Goal: Task Accomplishment & Management: Use online tool/utility

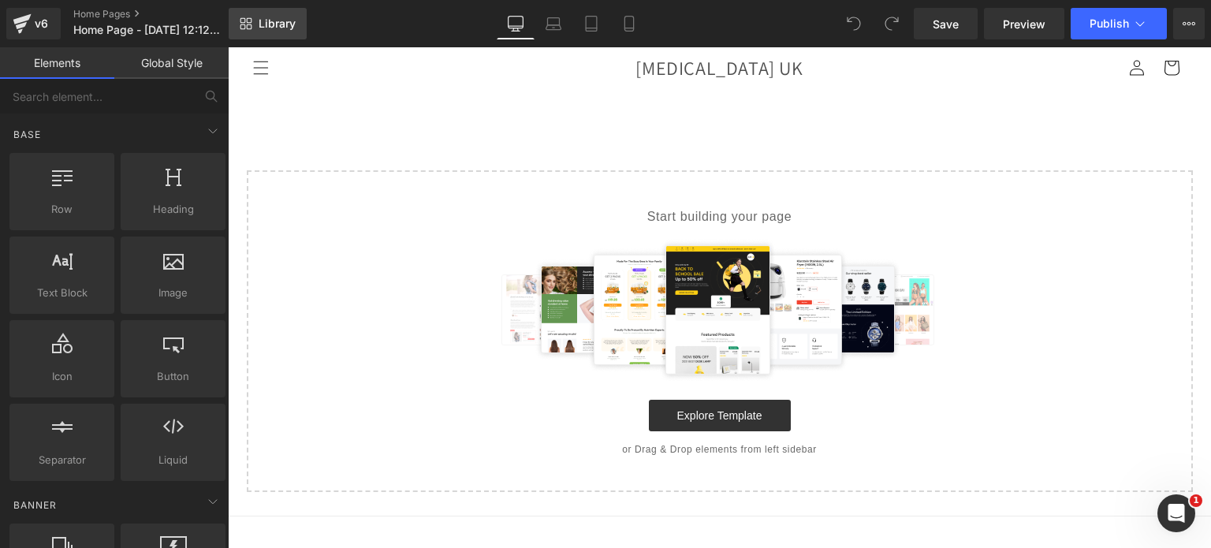
click at [288, 24] on span "Library" at bounding box center [277, 24] width 37 height 14
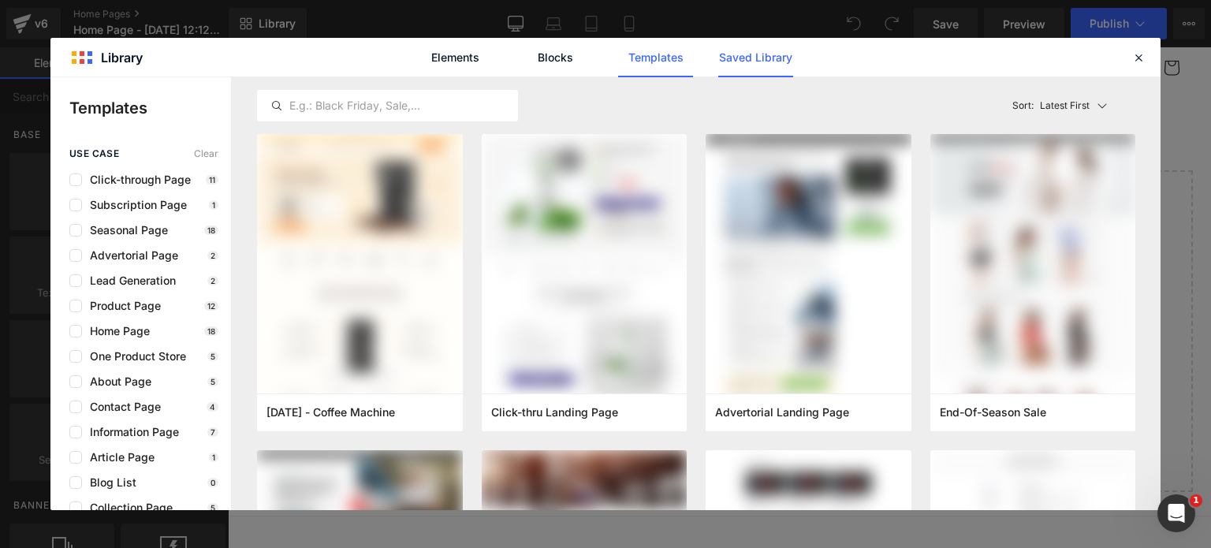
click at [762, 62] on link "Saved Library" at bounding box center [755, 57] width 75 height 39
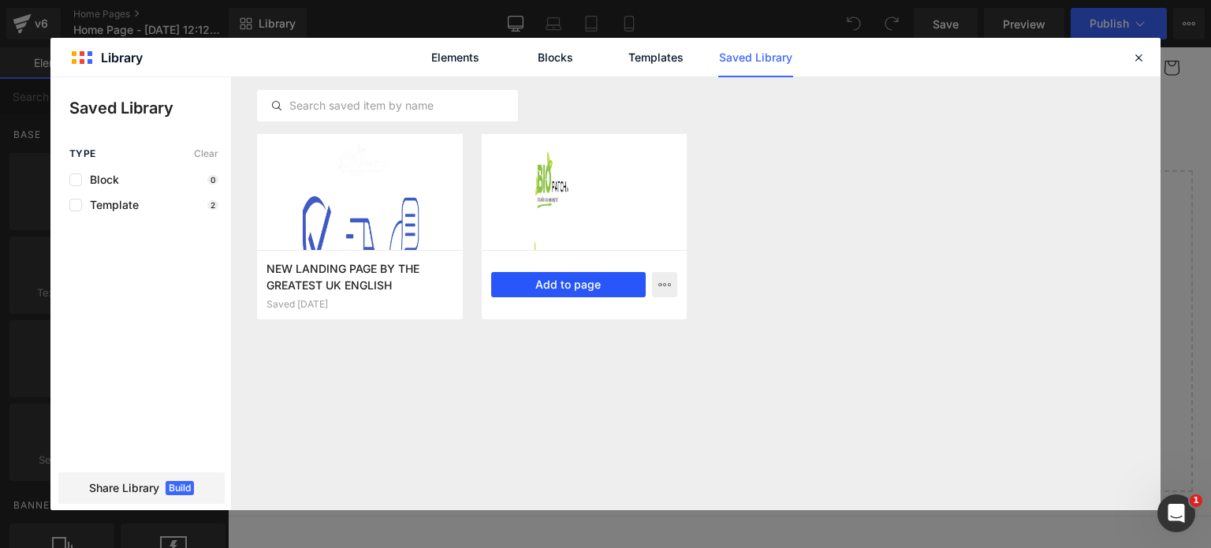
click at [557, 291] on button "Add to page" at bounding box center [568, 284] width 155 height 25
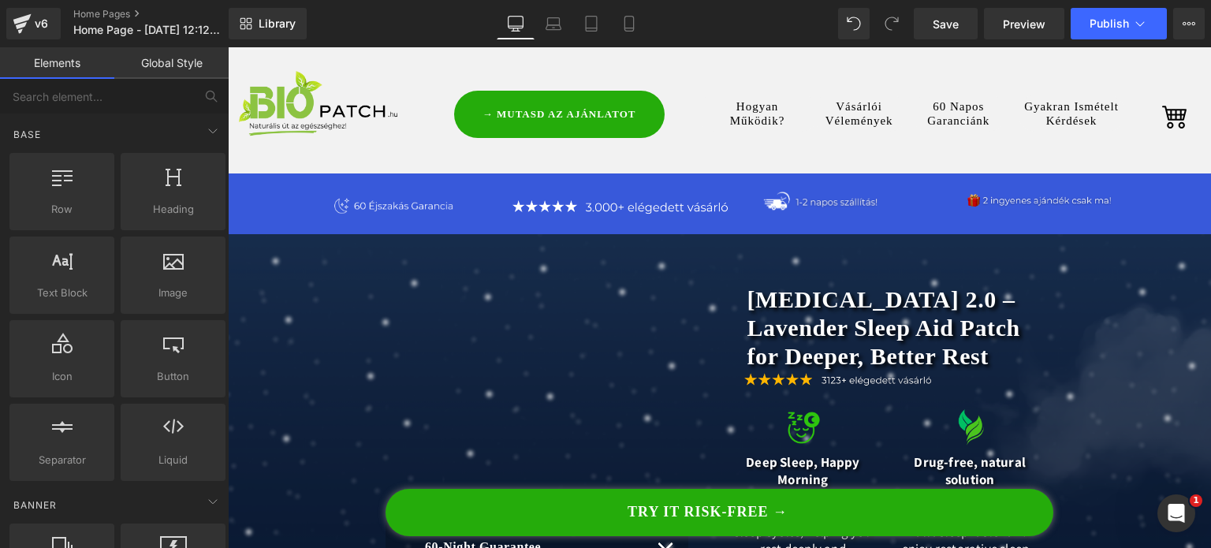
click at [699, 513] on link "TRY IT RISK-FREE →" at bounding box center [720, 512] width 668 height 47
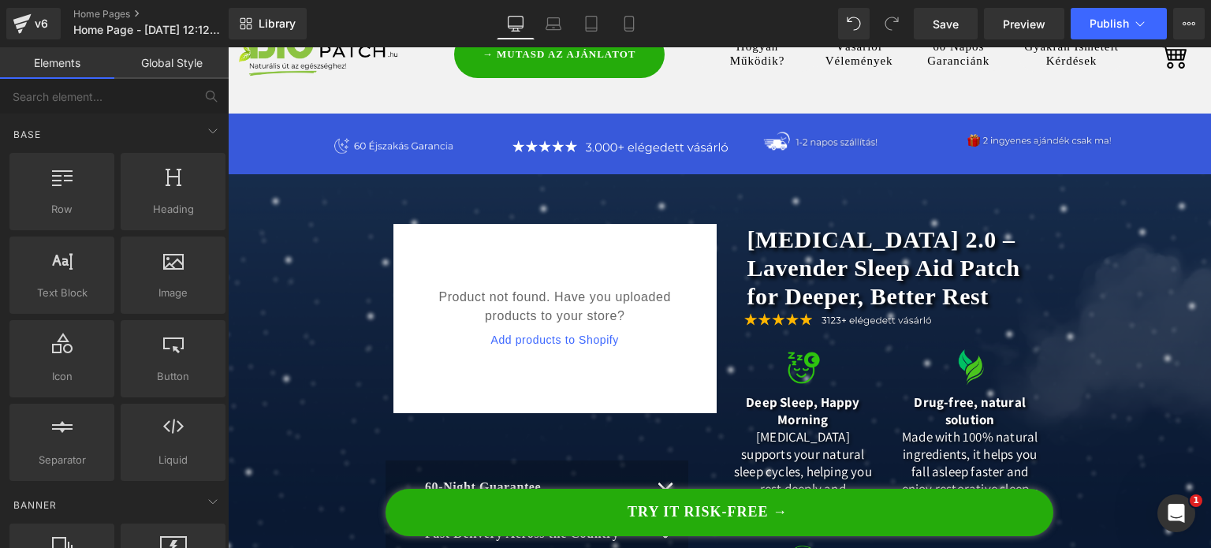
scroll to position [65, 0]
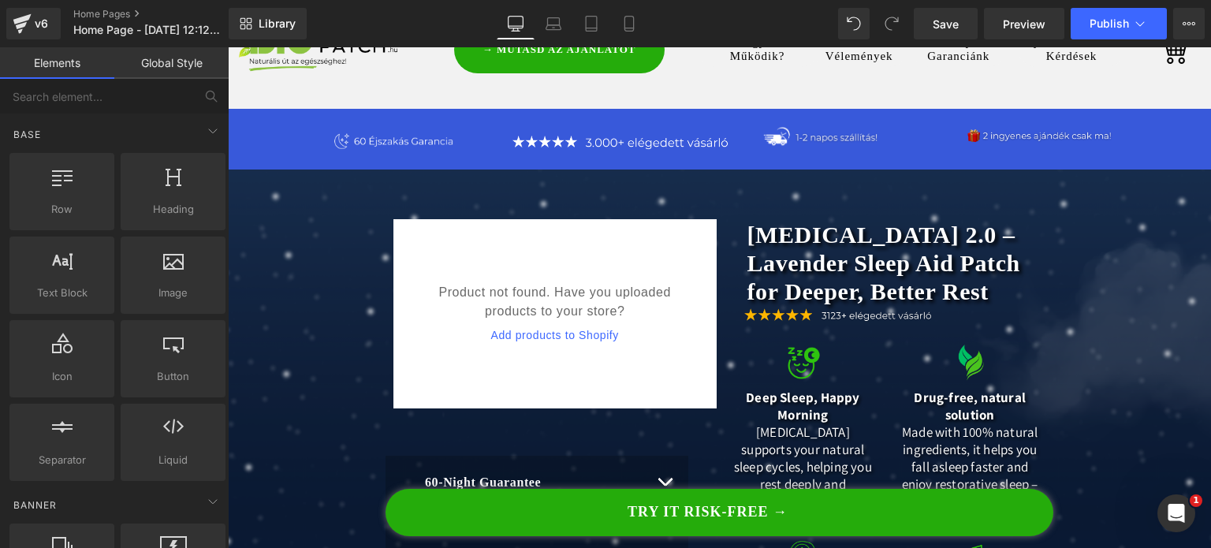
click at [180, 69] on link "Global Style" at bounding box center [171, 63] width 114 height 32
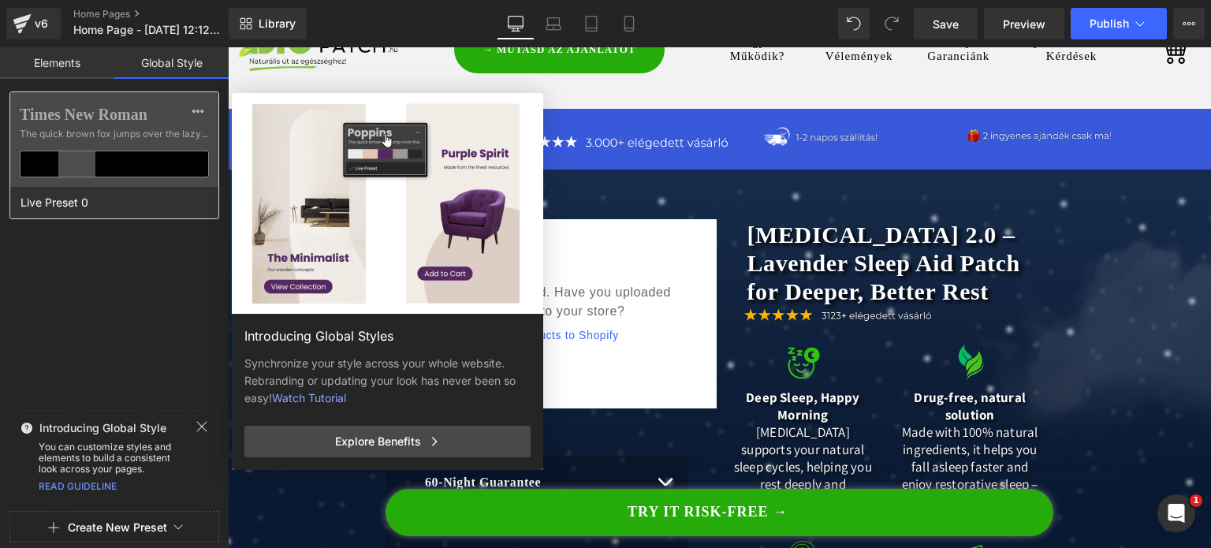
click at [129, 129] on span "The quick brown fox jumps over the lazy..." at bounding box center [114, 134] width 189 height 14
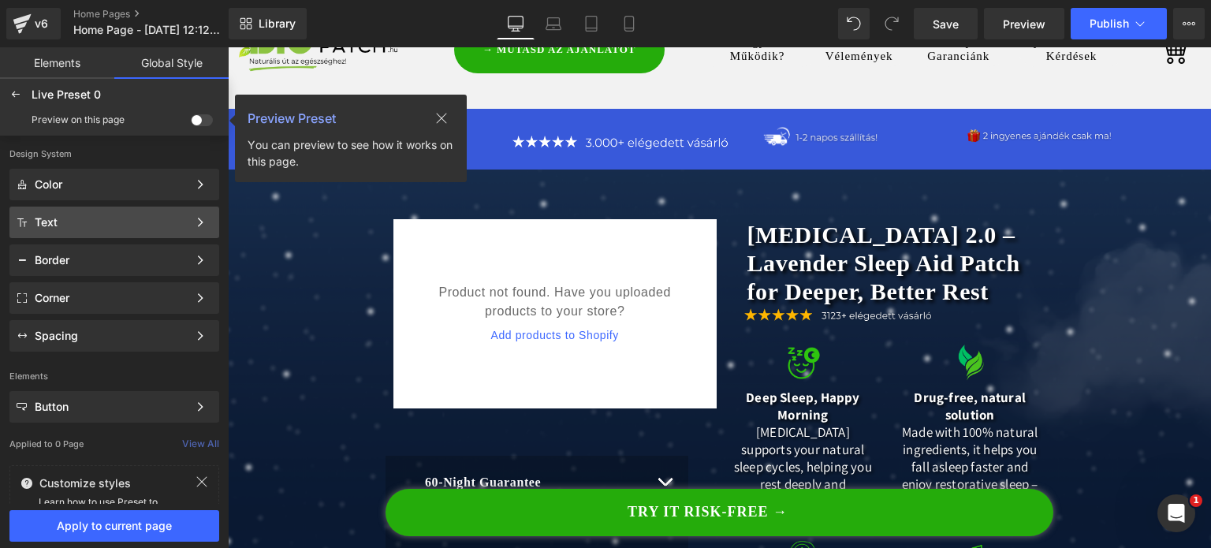
click at [120, 229] on div "Text" at bounding box center [114, 223] width 210 height 32
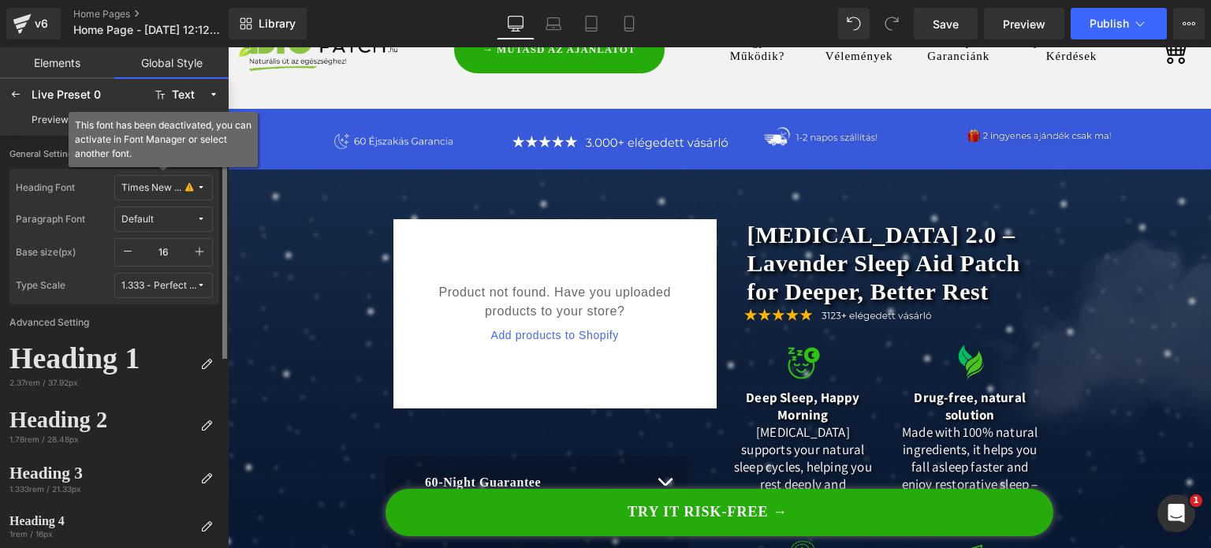
click at [182, 182] on span "Times New Roman" at bounding box center [158, 188] width 75 height 12
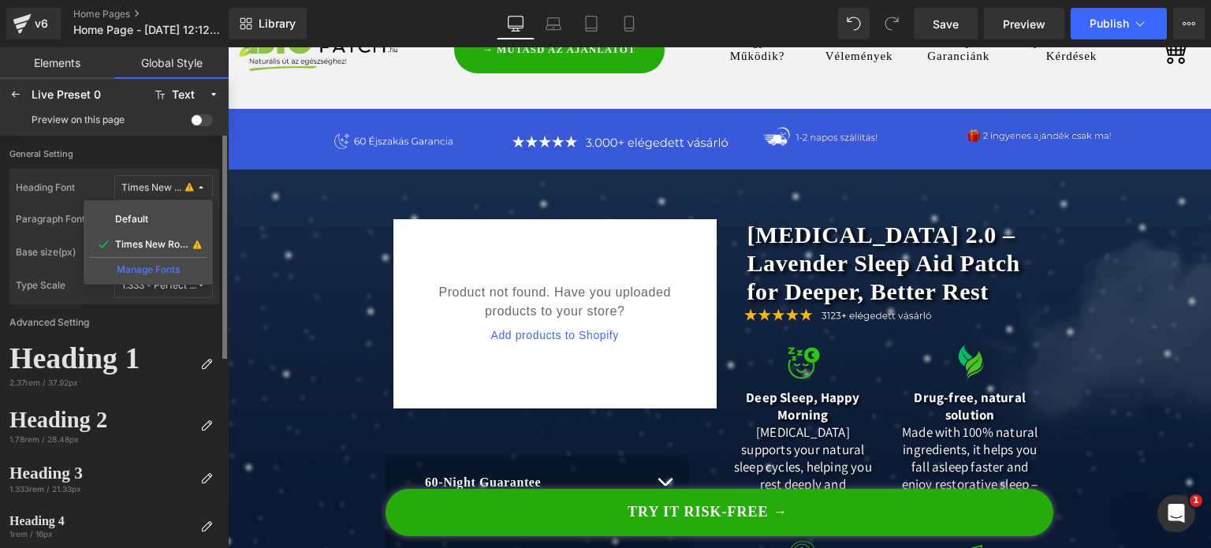
click at [155, 267] on div "Manage Fonts" at bounding box center [148, 267] width 117 height 21
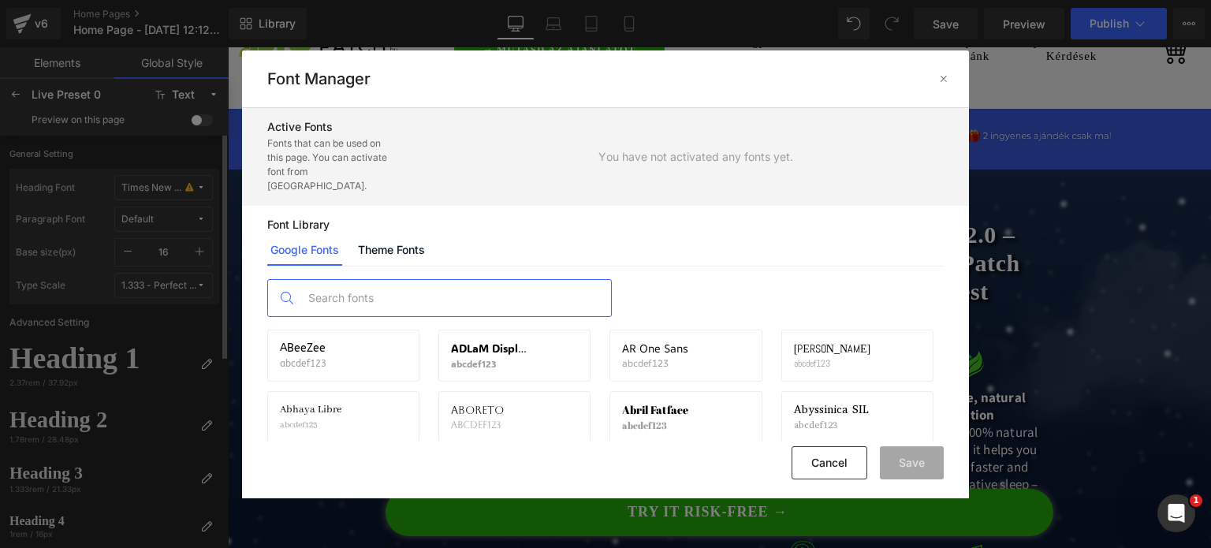
click at [346, 280] on input "text" at bounding box center [455, 298] width 311 height 36
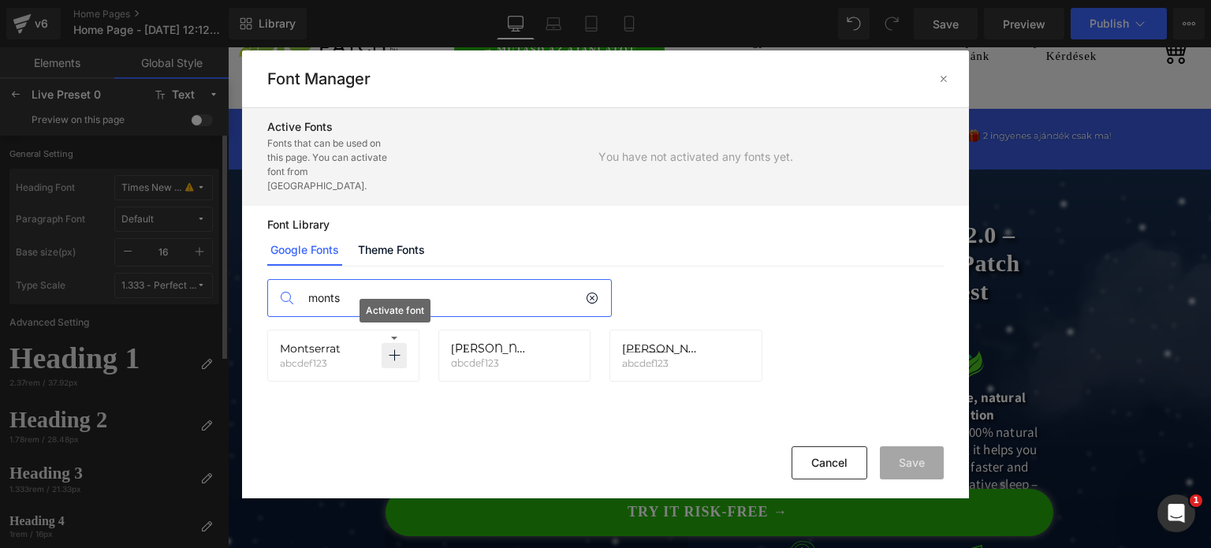
type input "monts"
click at [394, 349] on icon at bounding box center [394, 355] width 13 height 13
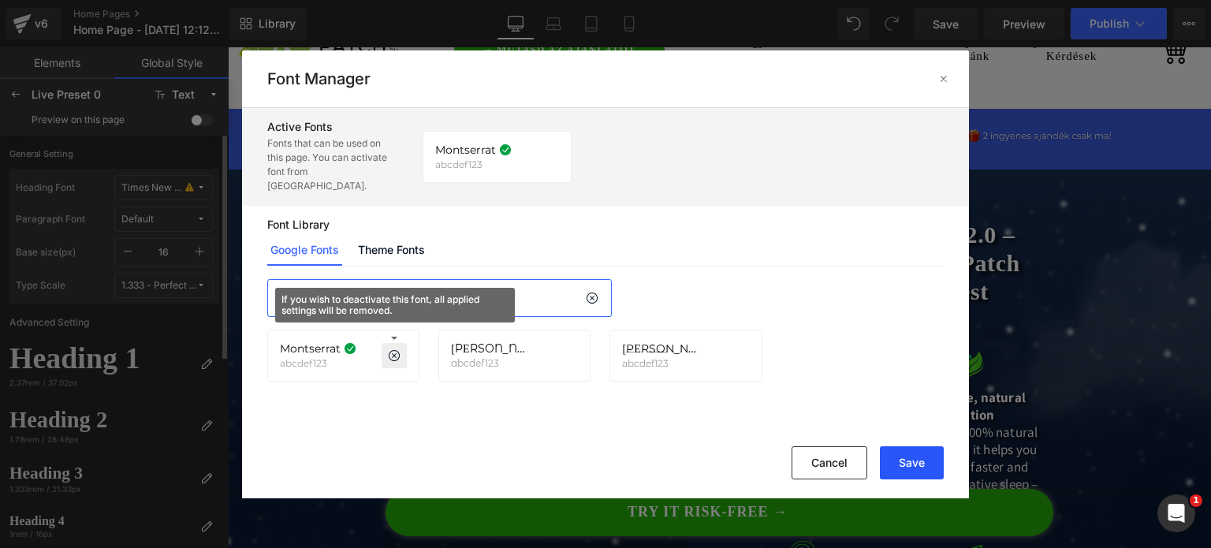
click at [927, 459] on button "Save" at bounding box center [912, 462] width 64 height 33
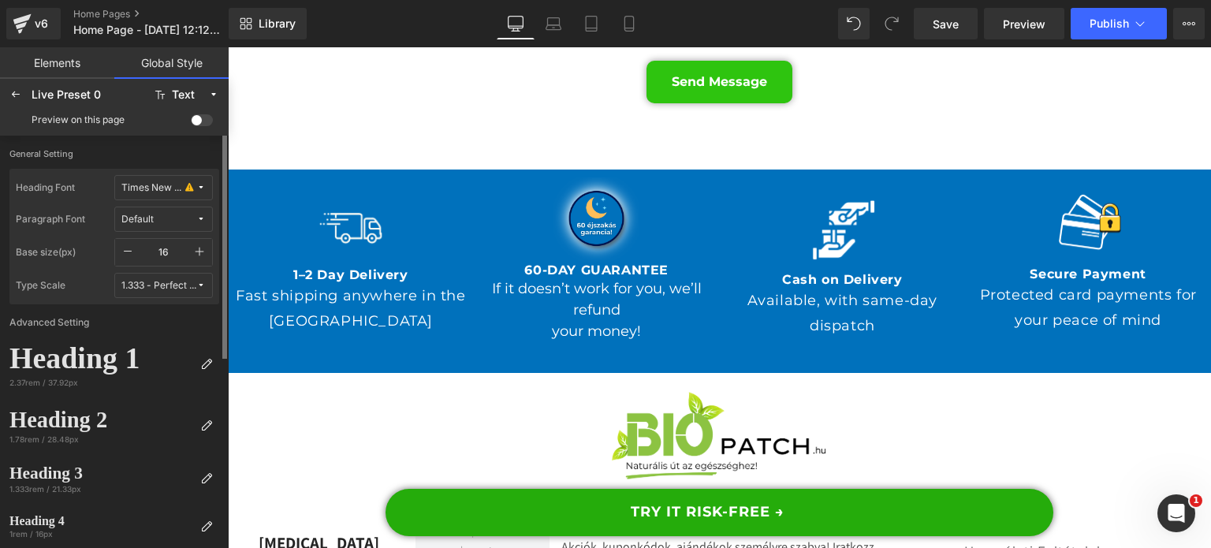
scroll to position [15670, 0]
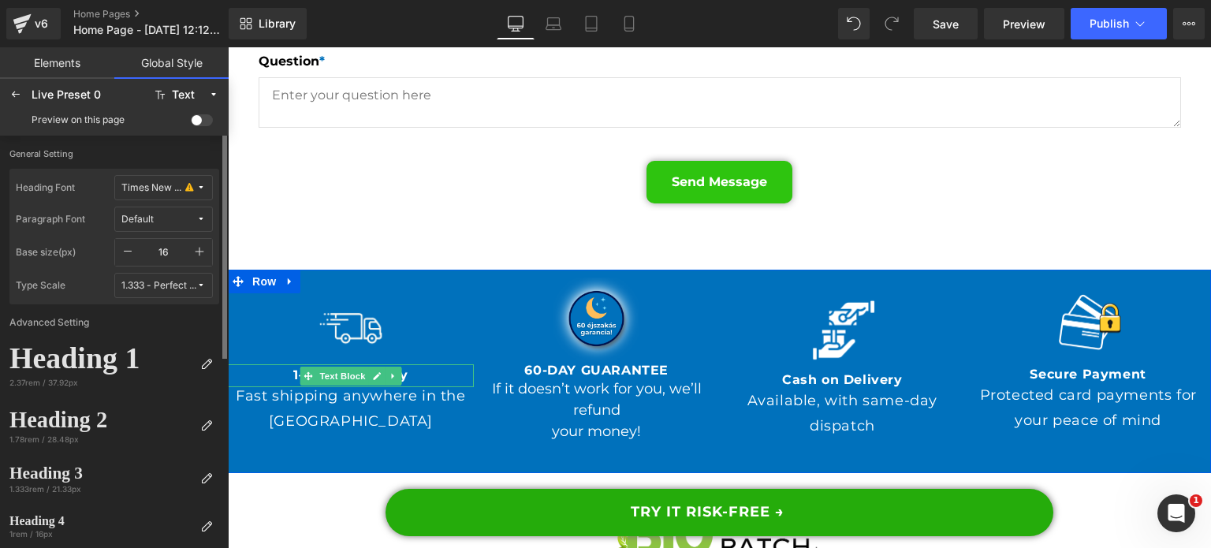
click at [423, 366] on p "1–2 Day Delivery" at bounding box center [351, 375] width 246 height 23
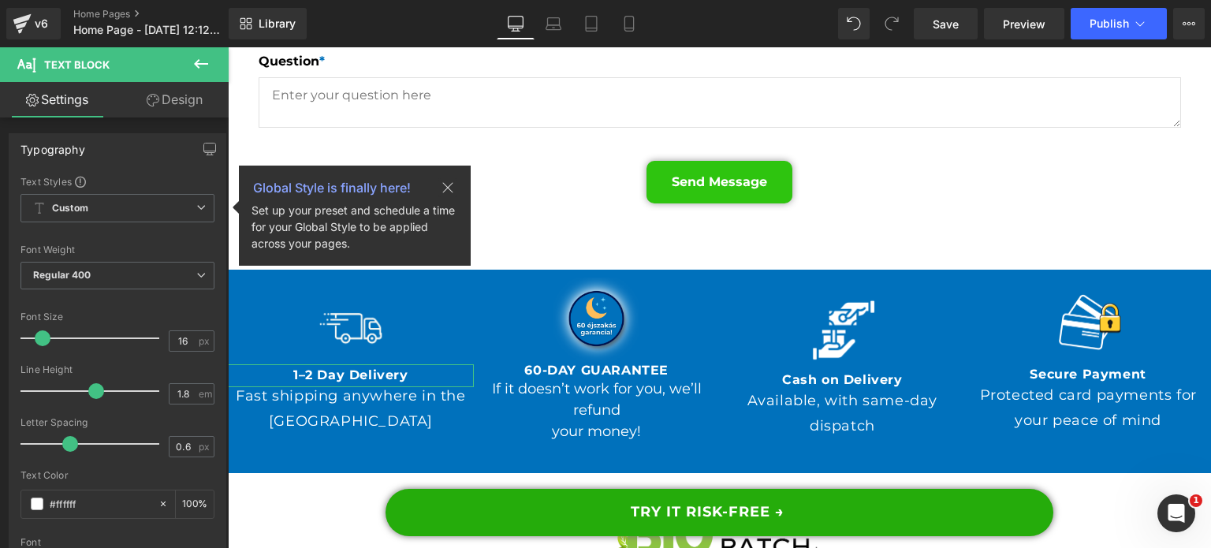
click at [189, 113] on link "Design" at bounding box center [174, 99] width 114 height 35
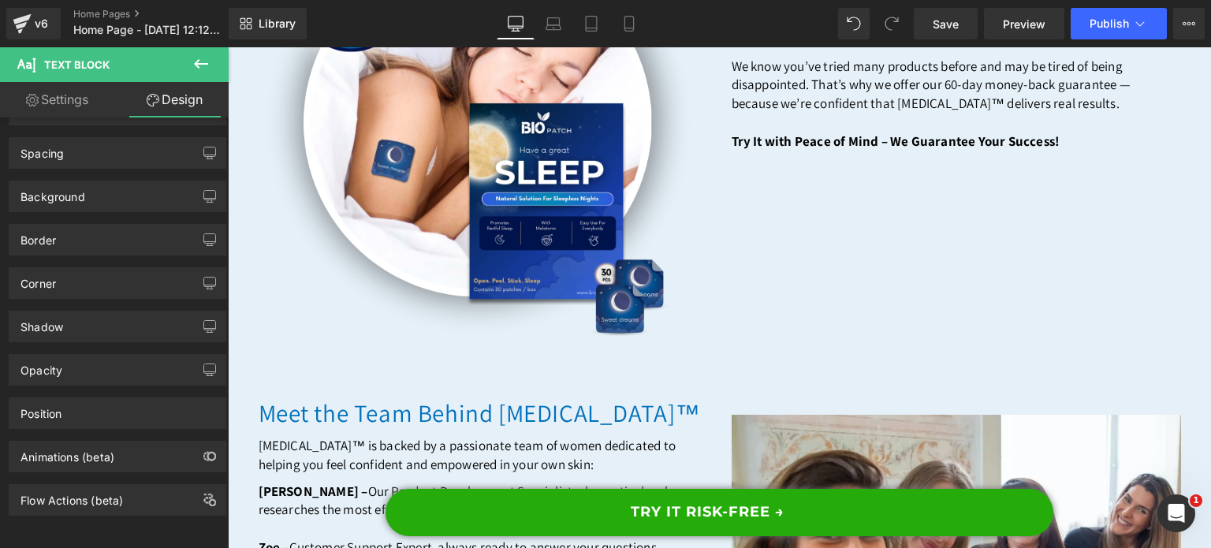
scroll to position [13869, 0]
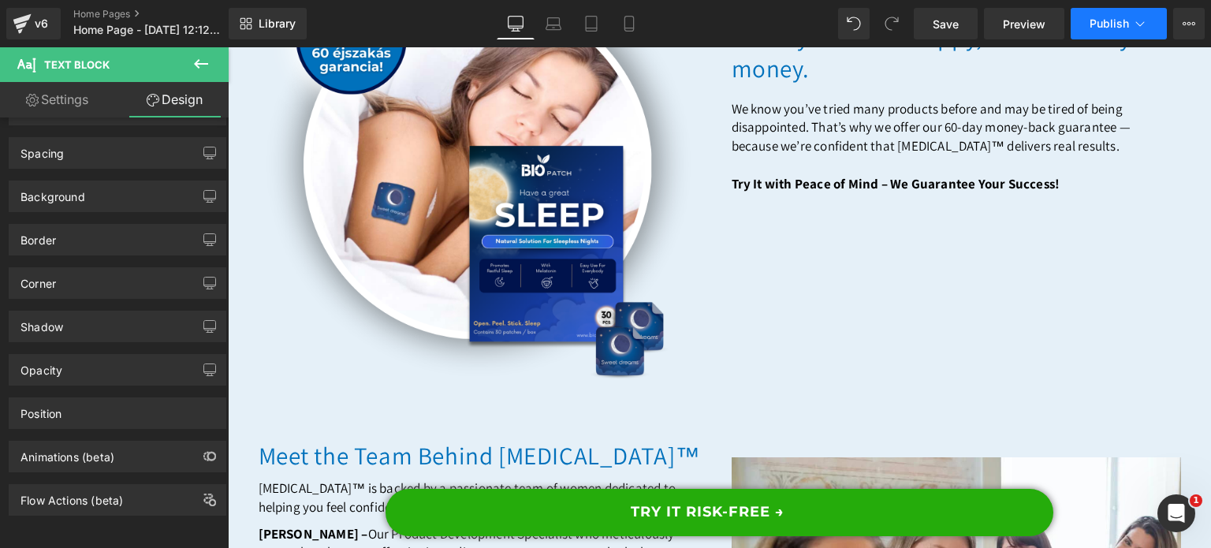
click at [1101, 24] on span "Publish" at bounding box center [1109, 23] width 39 height 13
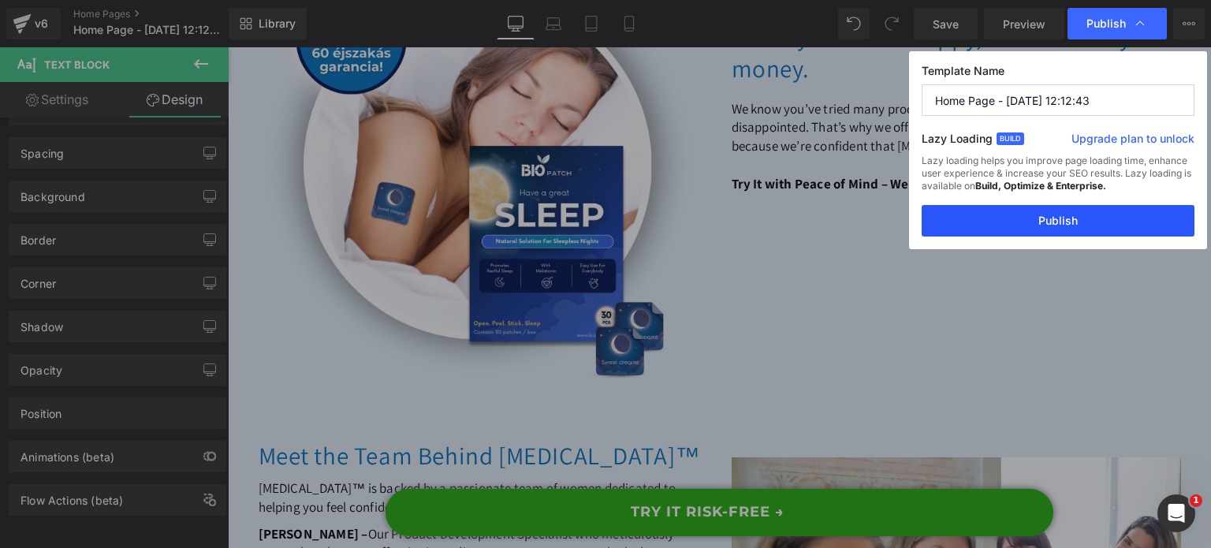
drag, startPoint x: 1038, startPoint y: 223, endPoint x: 505, endPoint y: 167, distance: 535.1
click at [1038, 223] on button "Publish" at bounding box center [1058, 221] width 273 height 32
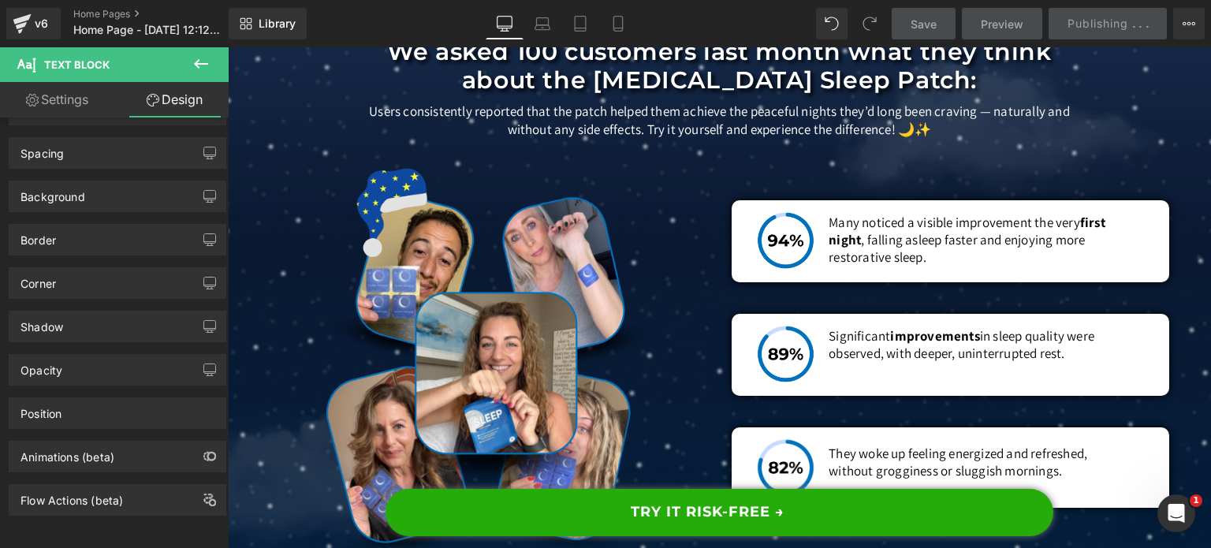
scroll to position [8303, 0]
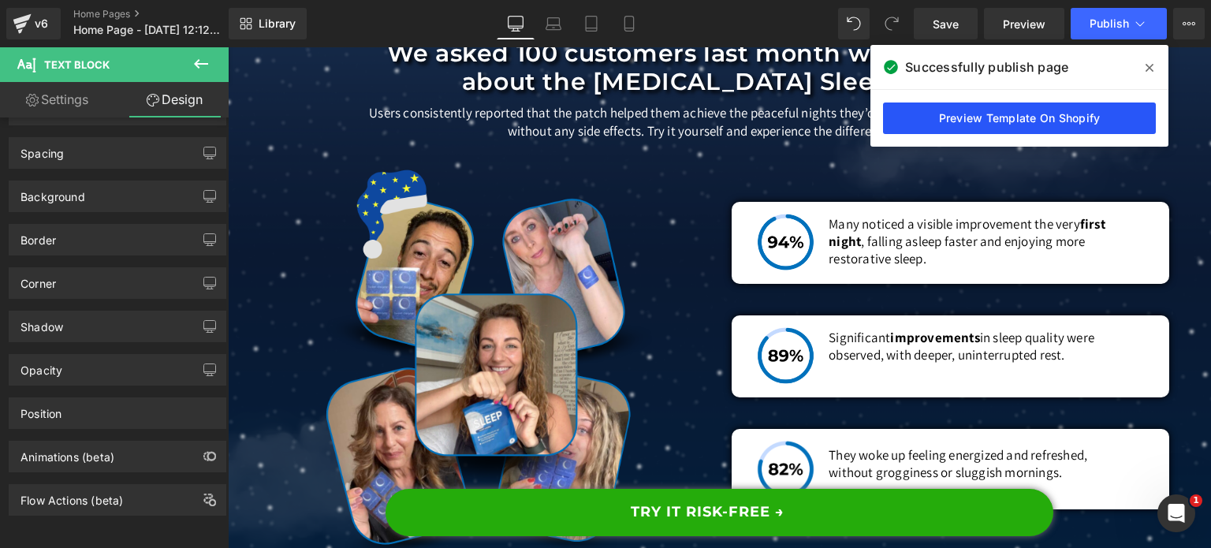
click at [955, 119] on link "Preview Template On Shopify" at bounding box center [1019, 118] width 273 height 32
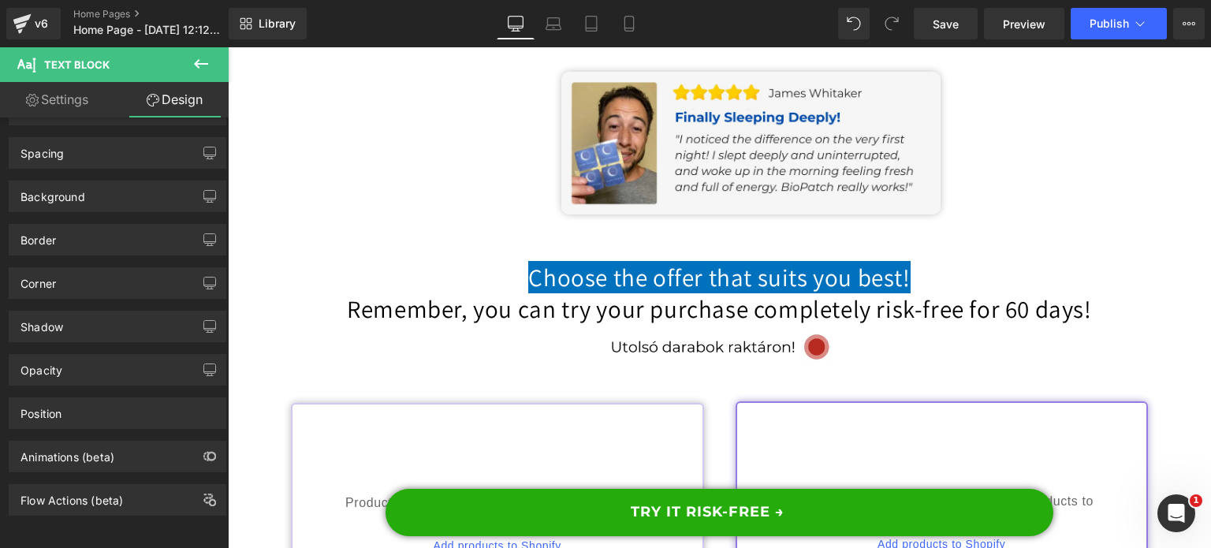
scroll to position [12207, 0]
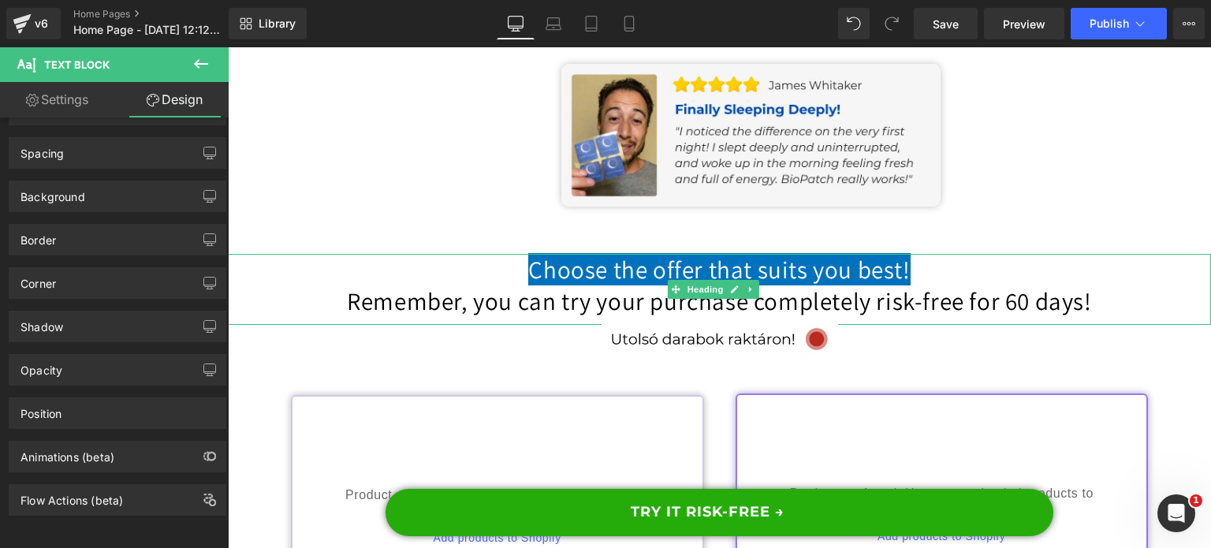
click at [599, 275] on span "Choose the offer that suits you best!" at bounding box center [719, 269] width 382 height 32
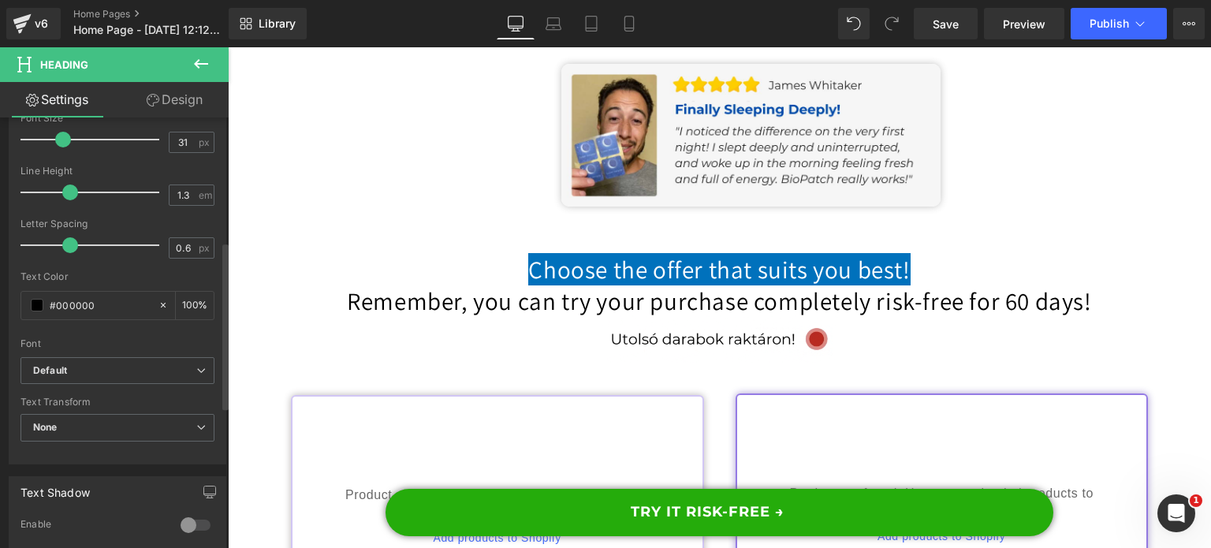
scroll to position [0, 0]
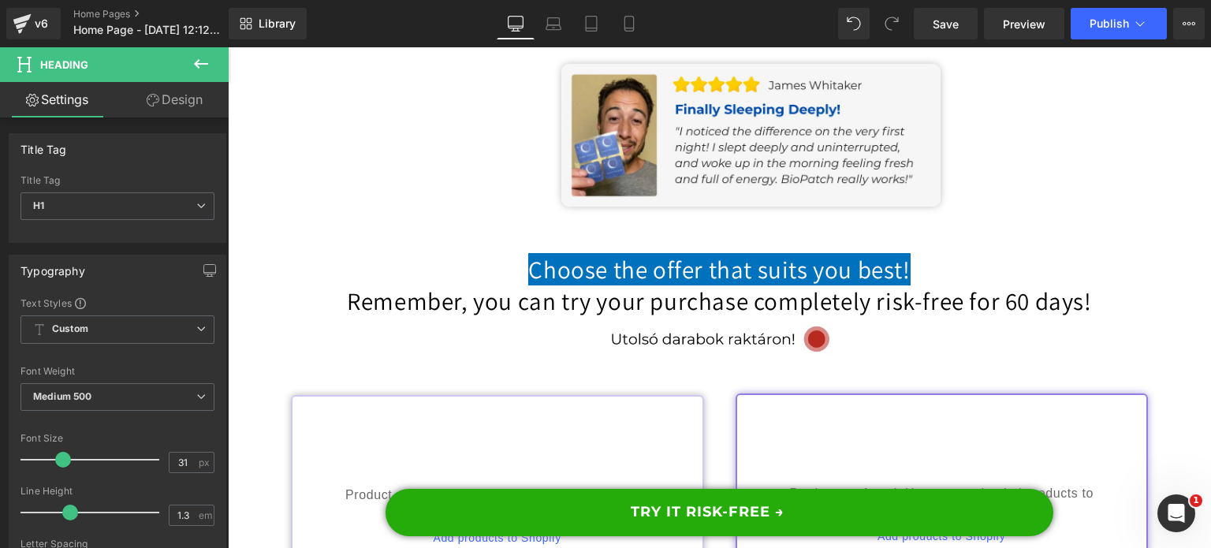
click at [199, 68] on icon at bounding box center [201, 63] width 19 height 19
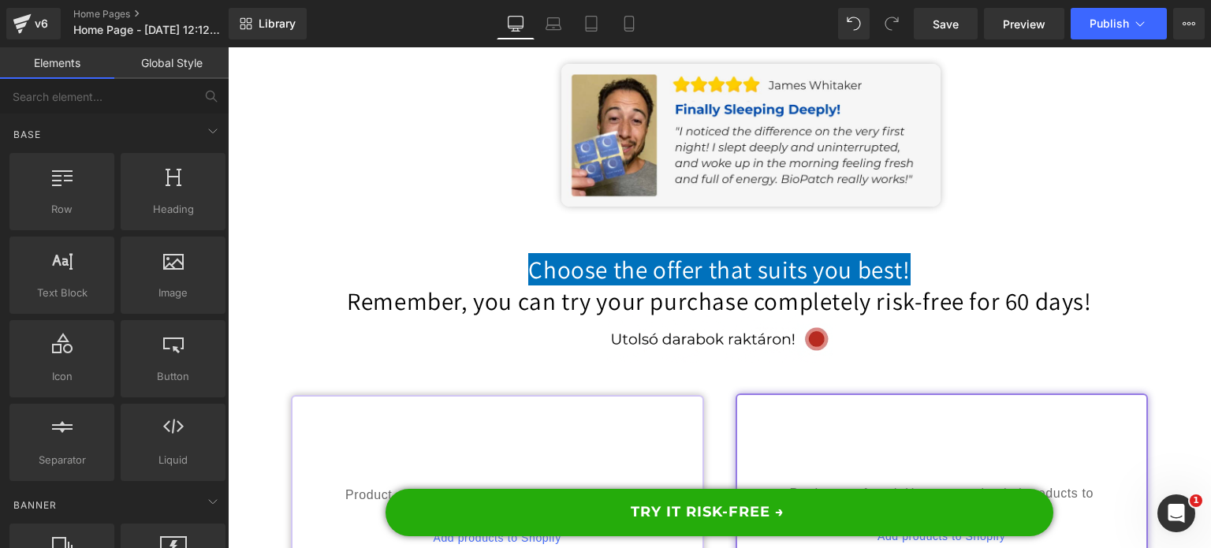
click at [183, 75] on link "Global Style" at bounding box center [171, 63] width 114 height 32
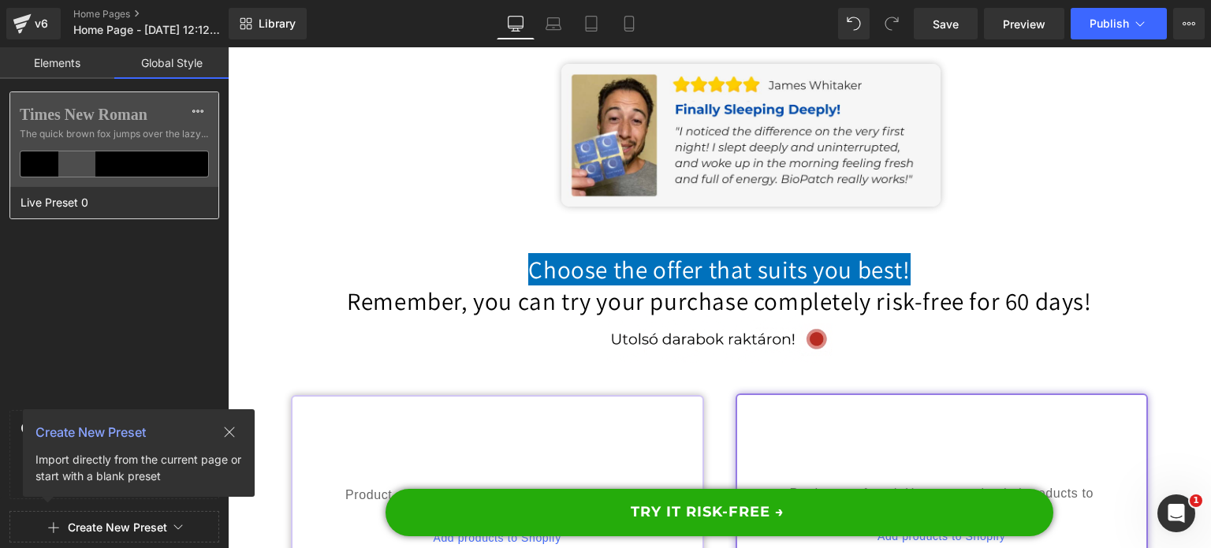
click at [140, 129] on span "The quick brown fox jumps over the lazy..." at bounding box center [114, 134] width 189 height 14
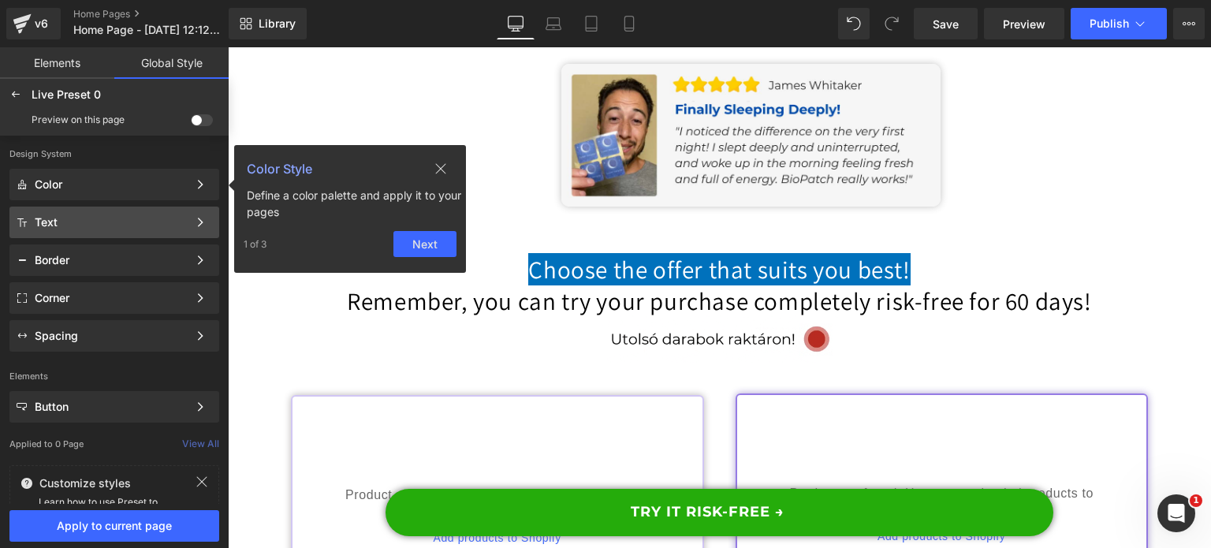
click at [116, 221] on div "Text" at bounding box center [111, 222] width 153 height 13
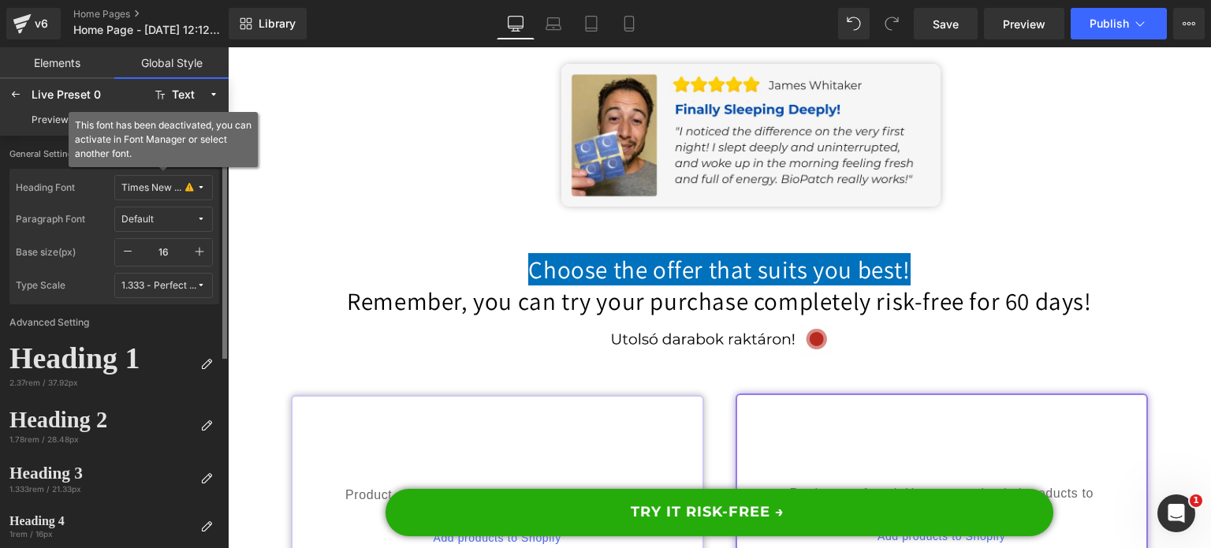
click at [142, 182] on div "Times New Roman" at bounding box center [151, 188] width 61 height 12
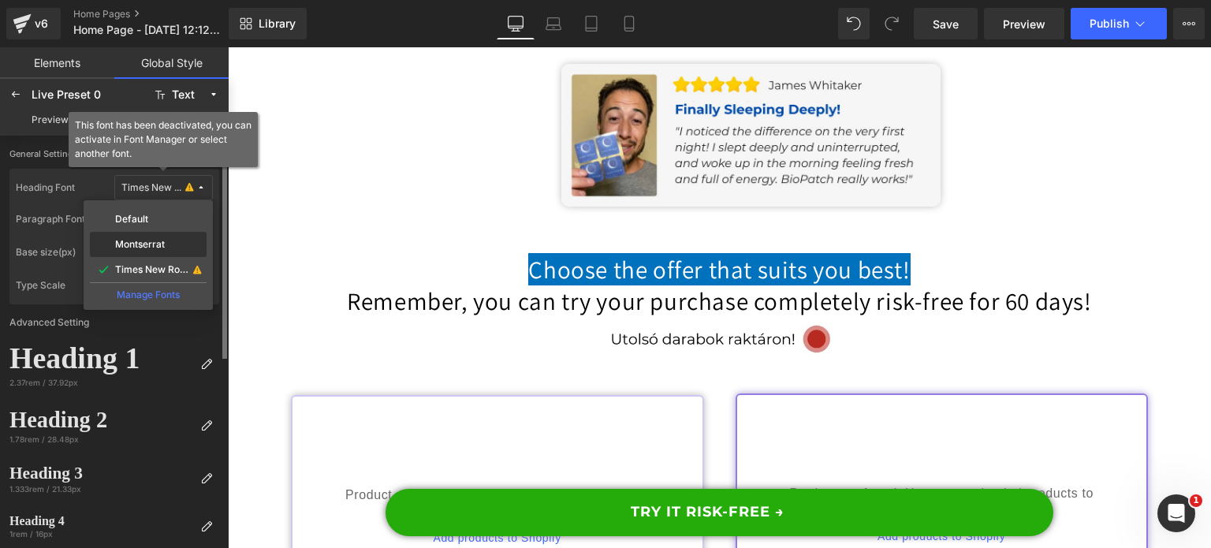
click at [152, 245] on label "Montserrat" at bounding box center [140, 244] width 50 height 11
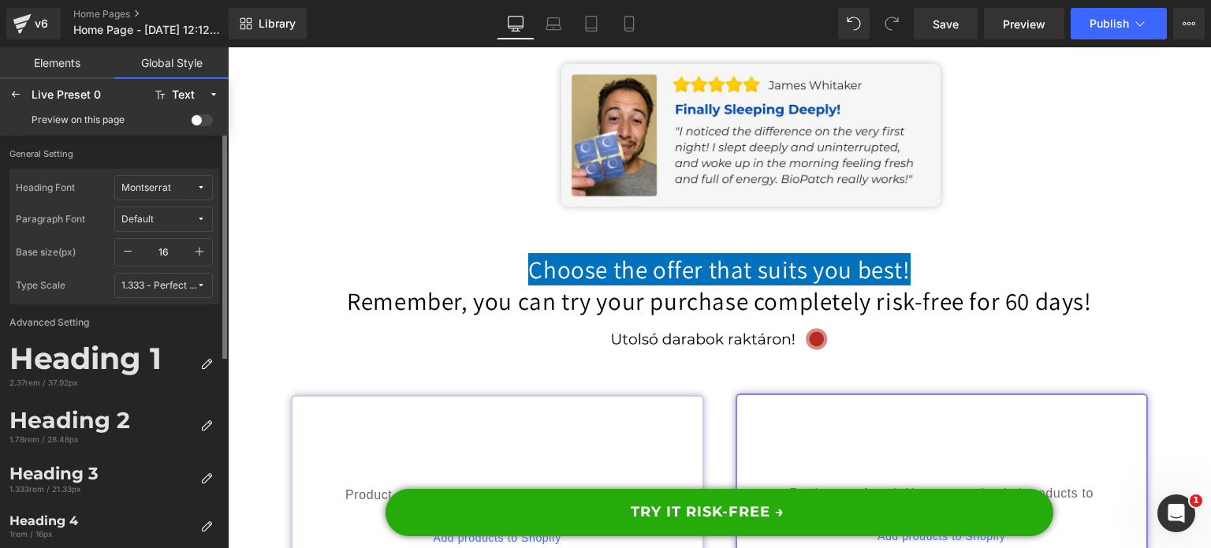
click at [180, 217] on span "Default" at bounding box center [158, 220] width 75 height 12
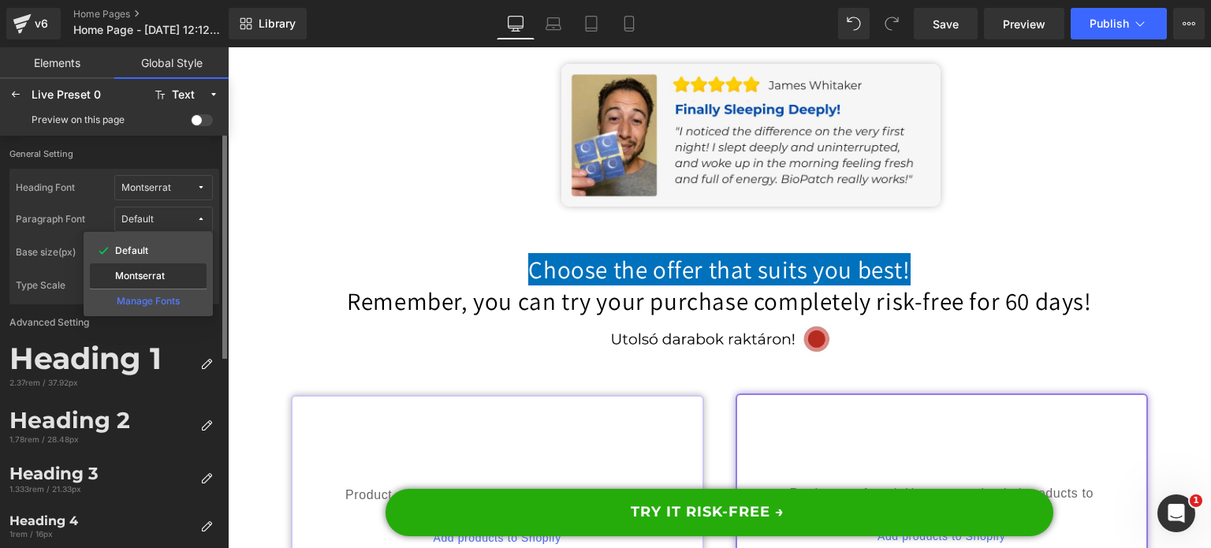
click at [160, 273] on label "Montserrat" at bounding box center [140, 275] width 50 height 11
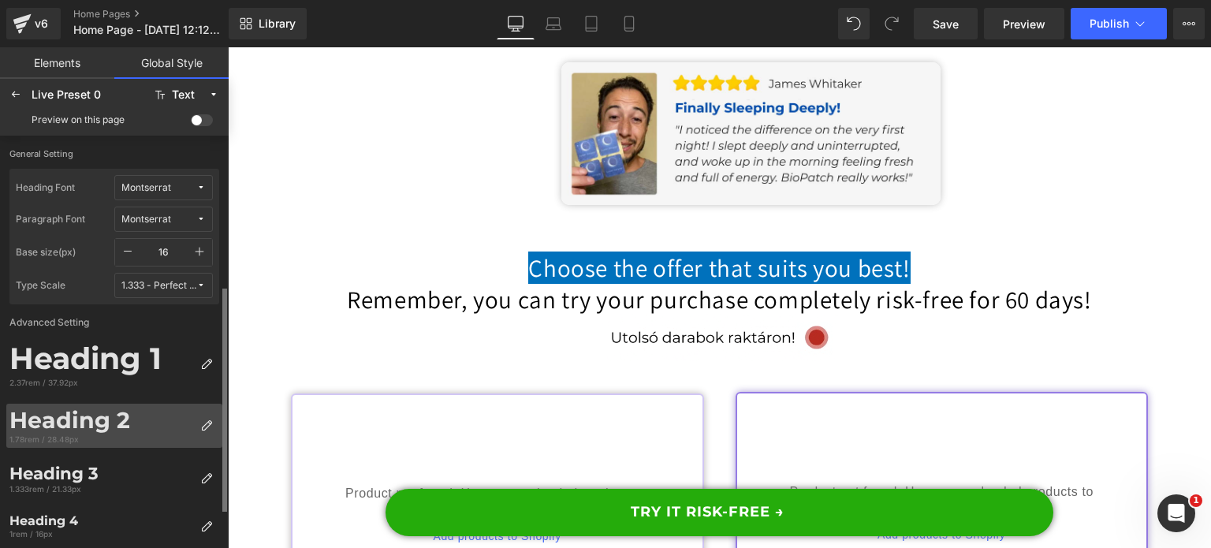
scroll to position [341, 0]
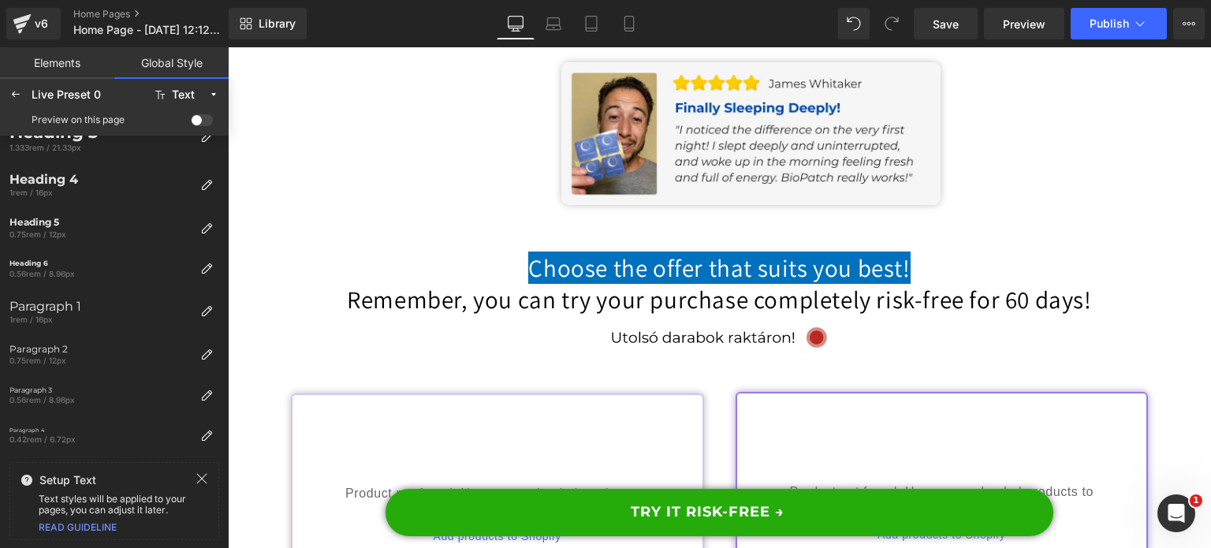
click at [23, 108] on div "Preview on this page" at bounding box center [114, 119] width 222 height 25
click at [20, 106] on div at bounding box center [15, 94] width 25 height 25
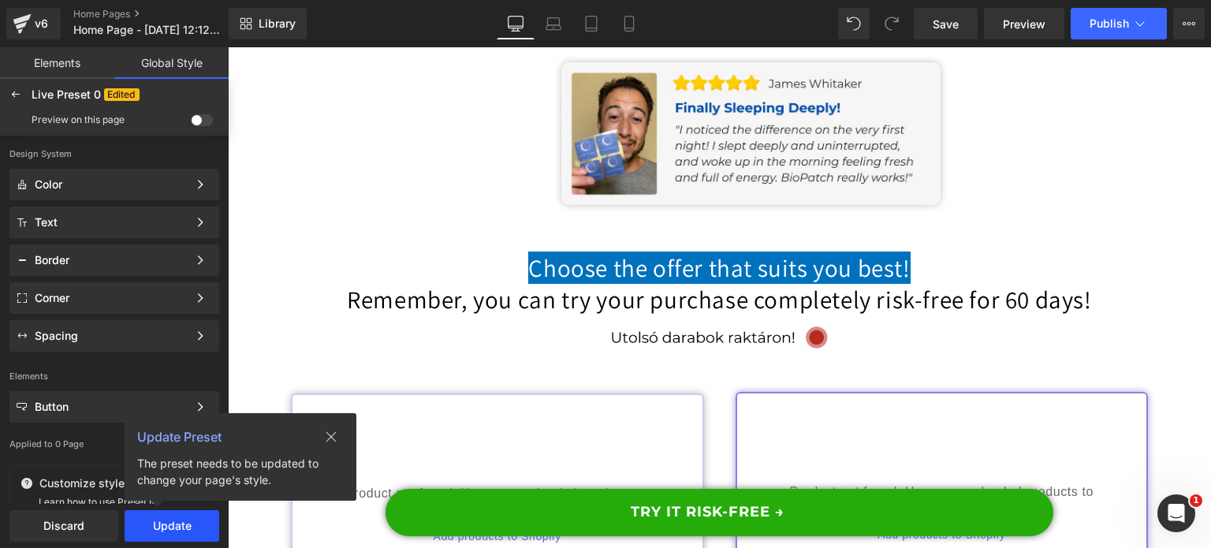
click at [177, 531] on button "Update" at bounding box center [172, 526] width 95 height 32
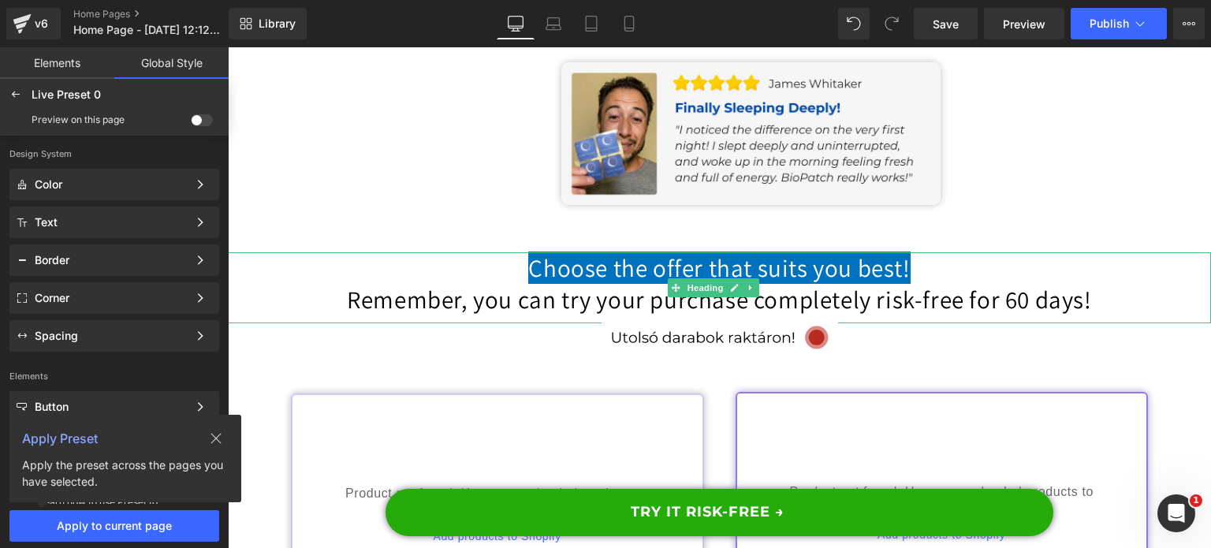
click at [470, 292] on h1 "Remember, you can try your purchase completely risk-free for 60 days!" at bounding box center [719, 300] width 983 height 32
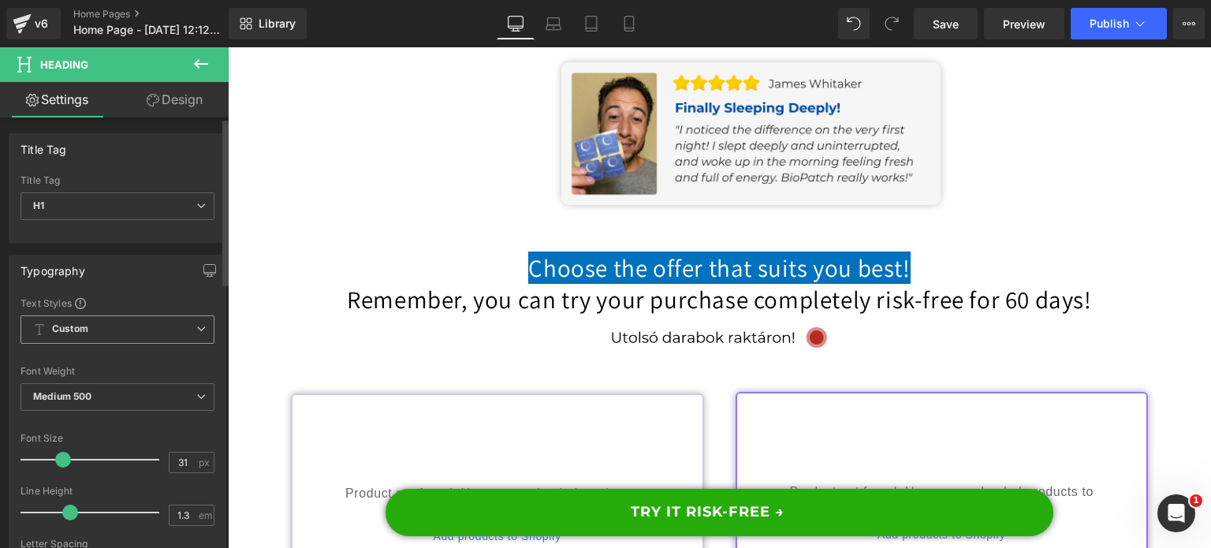
click at [144, 332] on span "Custom Setup Global Style" at bounding box center [117, 329] width 194 height 28
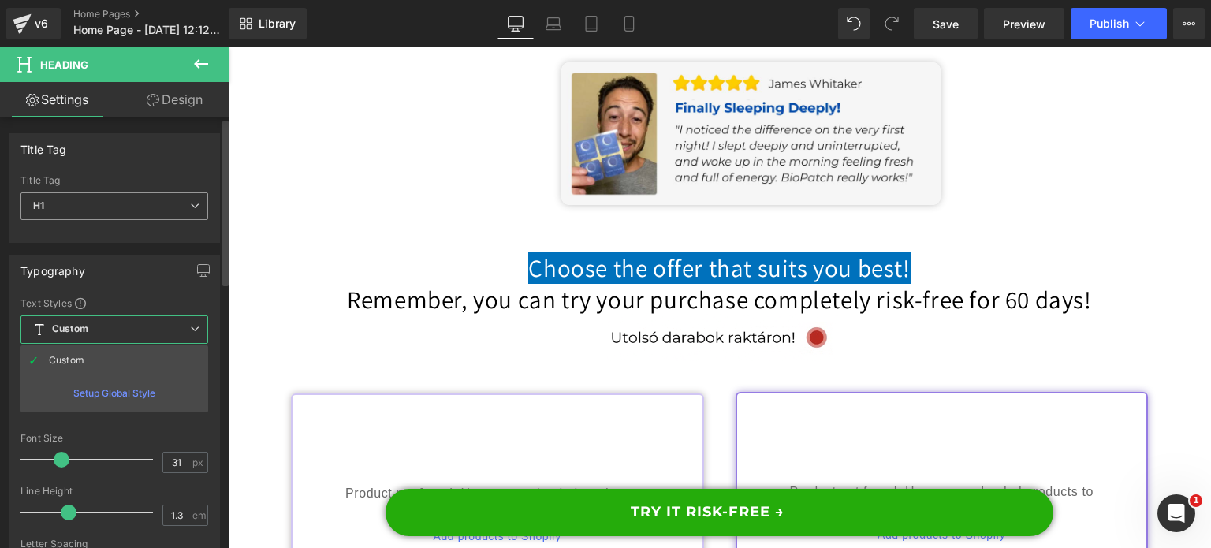
click at [129, 217] on span "H1" at bounding box center [114, 206] width 188 height 28
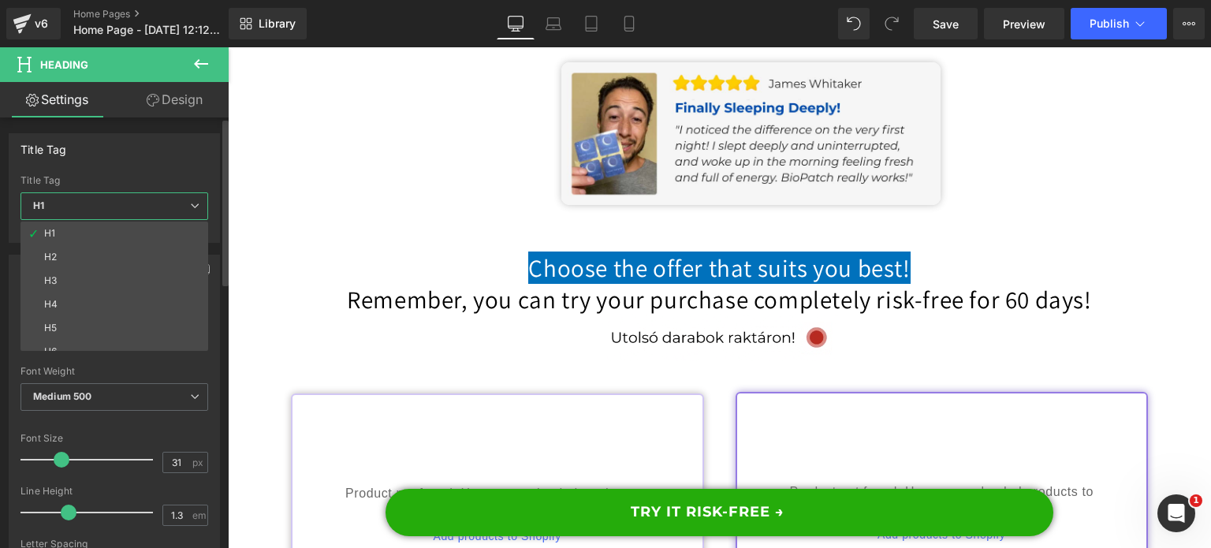
click at [129, 217] on span "H1" at bounding box center [114, 206] width 188 height 28
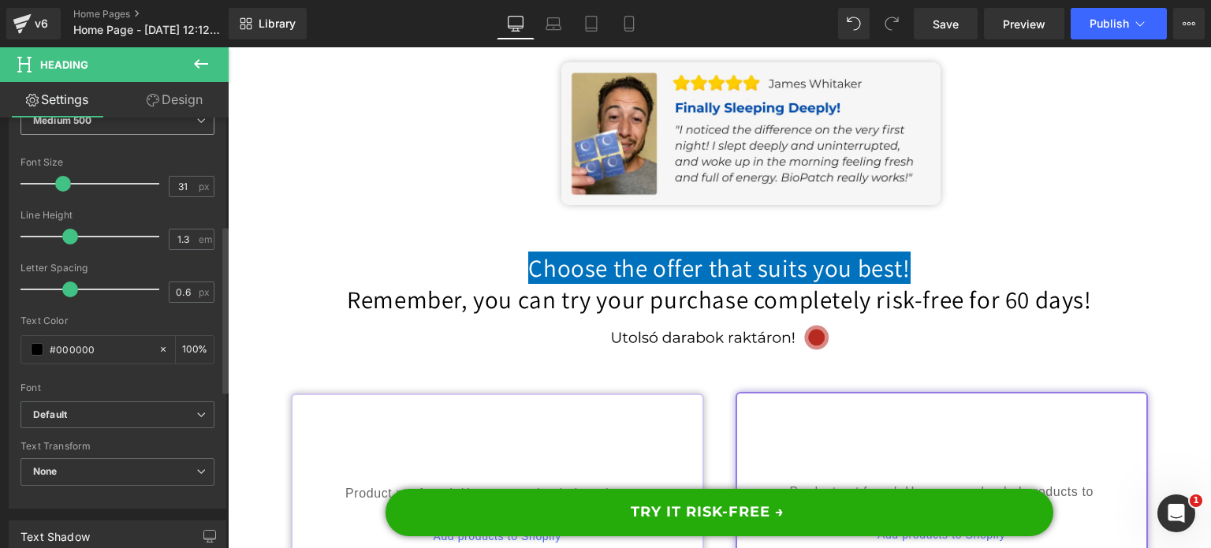
scroll to position [277, 0]
click at [102, 411] on b "Default" at bounding box center [114, 414] width 163 height 13
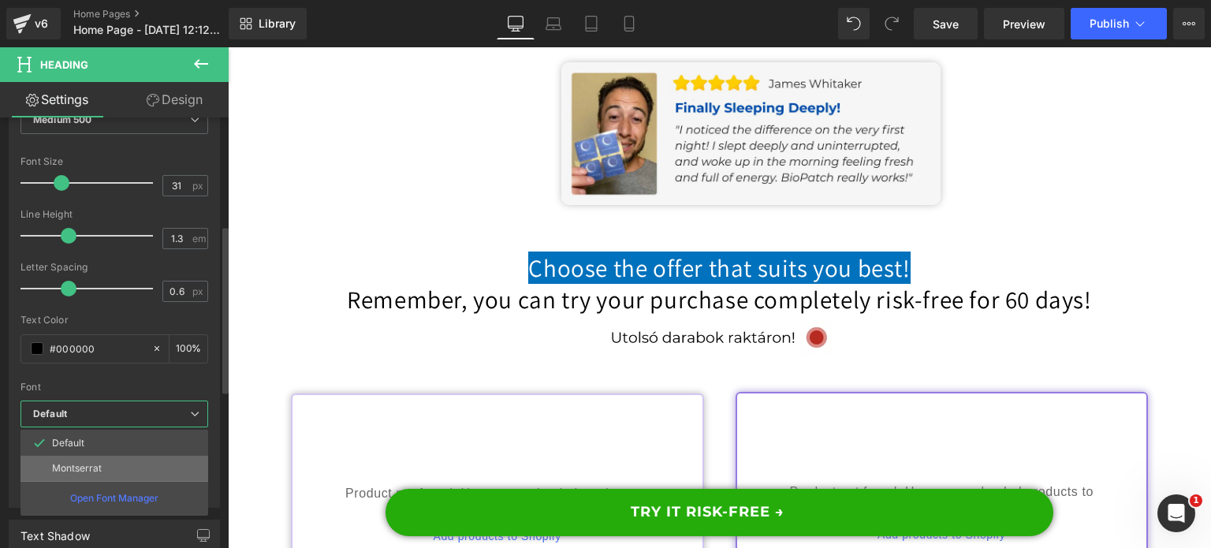
click at [95, 468] on p "Montserrat" at bounding box center [77, 468] width 50 height 11
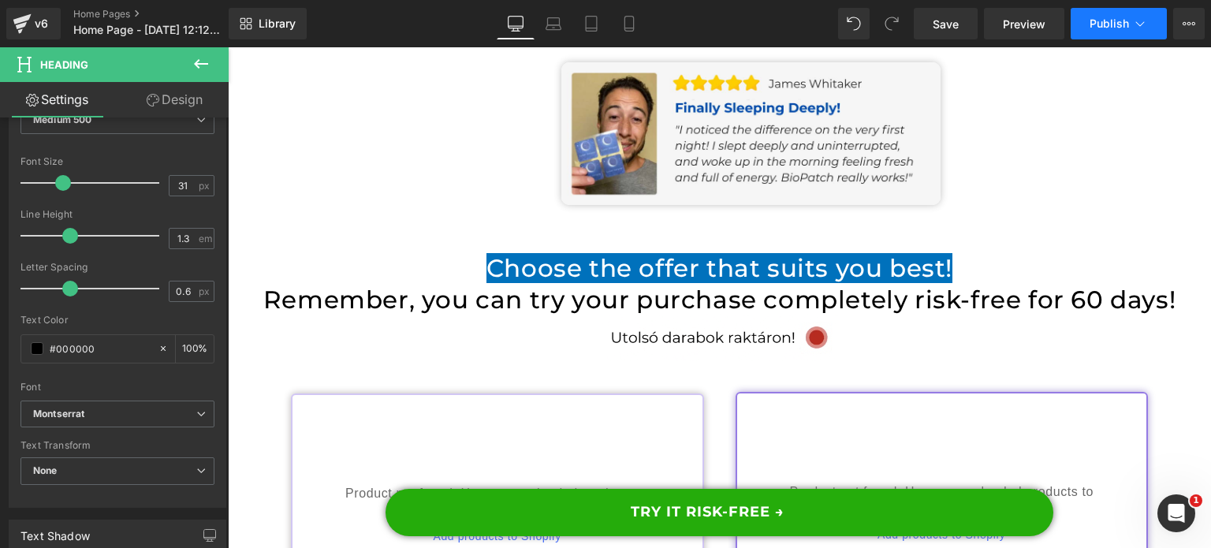
click at [1107, 34] on button "Publish" at bounding box center [1119, 24] width 96 height 32
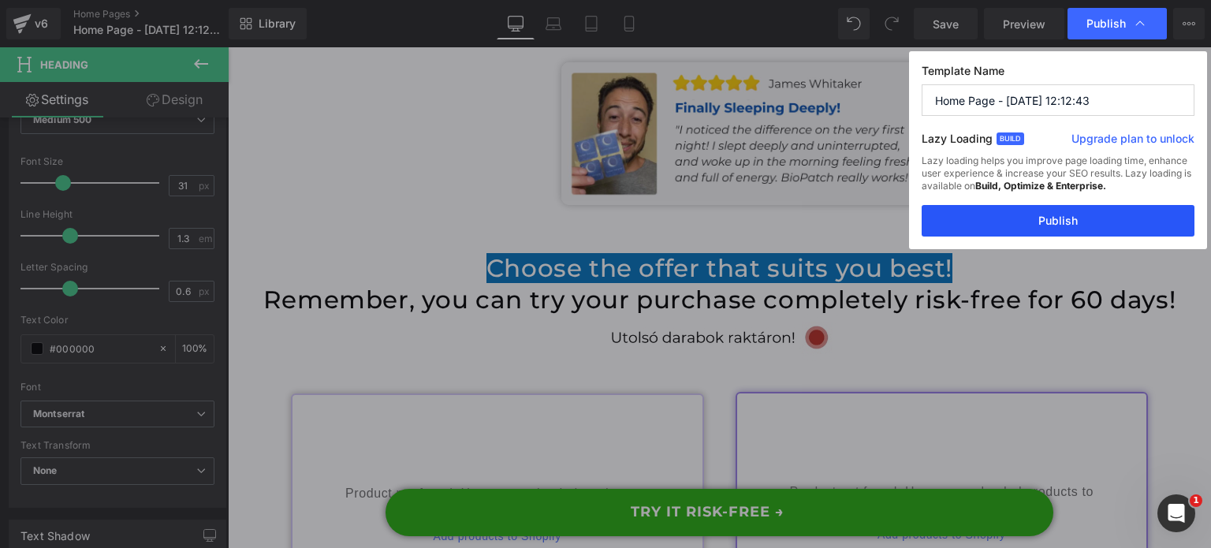
click at [1053, 211] on button "Publish" at bounding box center [1058, 221] width 273 height 32
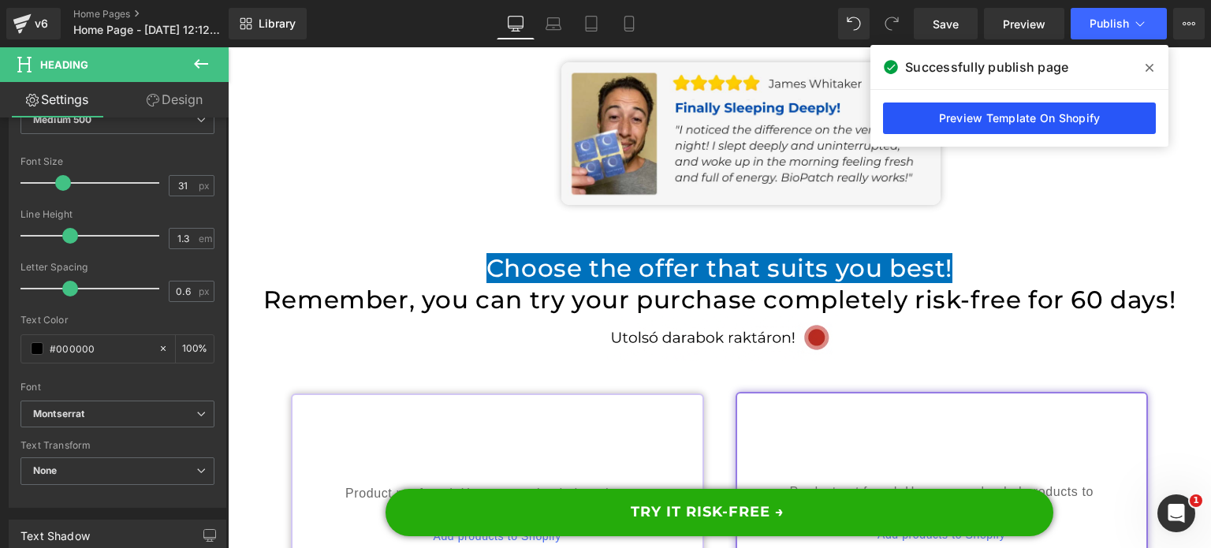
click at [1083, 111] on link "Preview Template On Shopify" at bounding box center [1019, 118] width 273 height 32
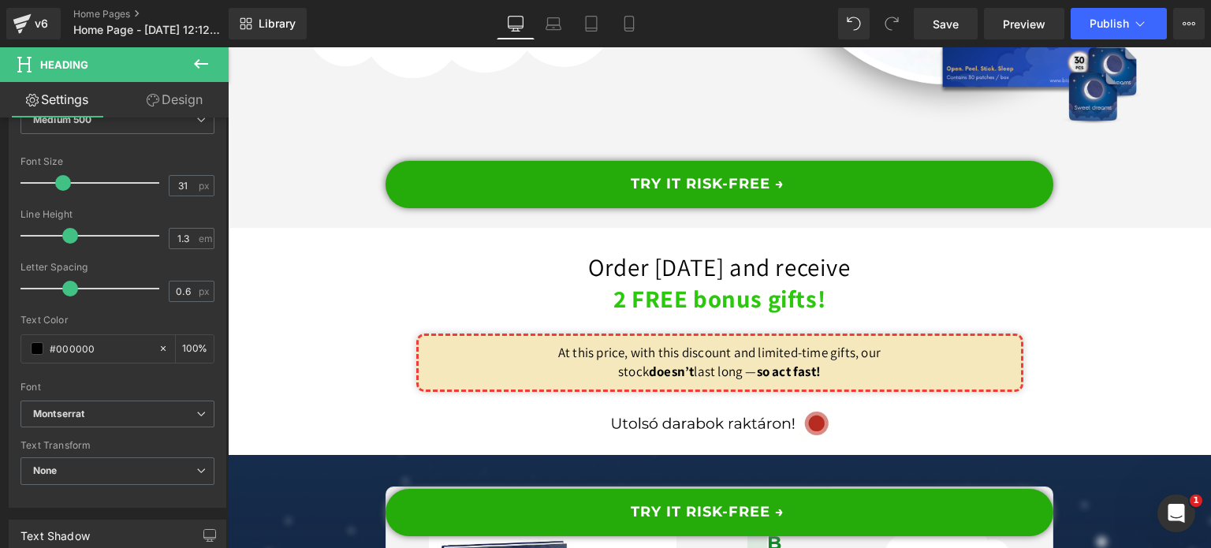
scroll to position [10159, 0]
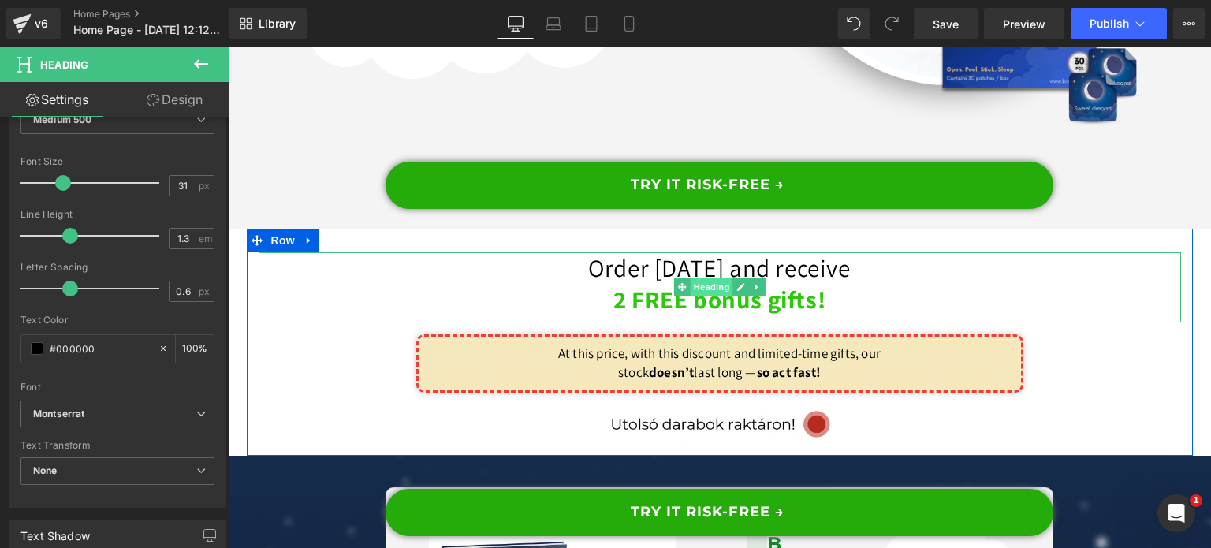
click at [706, 284] on span "Heading" at bounding box center [711, 287] width 43 height 19
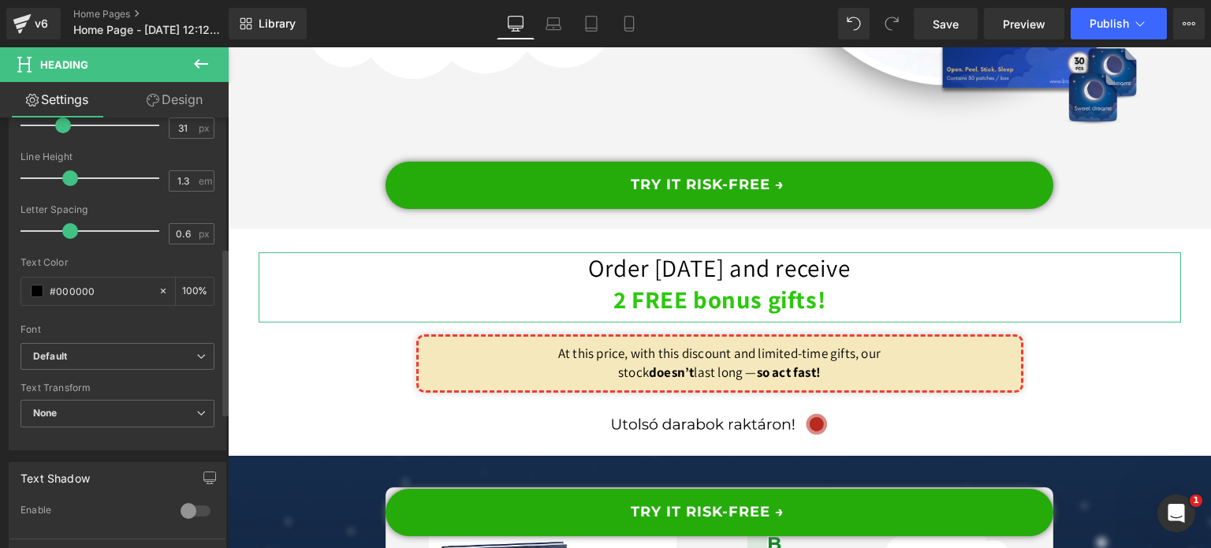
scroll to position [349, 0]
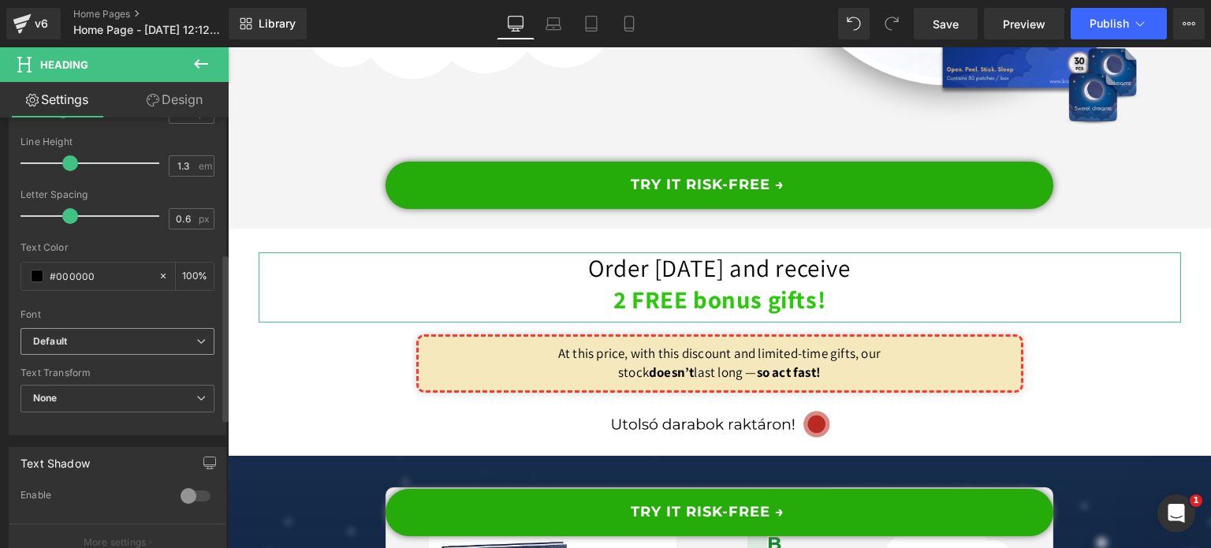
click at [187, 328] on span "Default" at bounding box center [117, 342] width 194 height 28
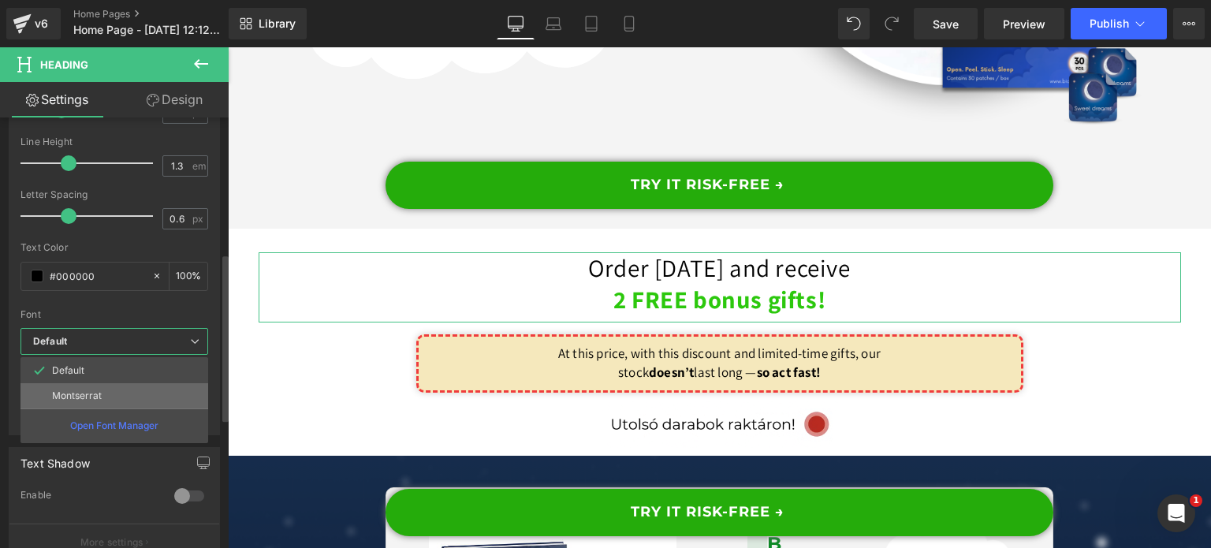
click at [114, 384] on li "Montserrat" at bounding box center [114, 395] width 188 height 25
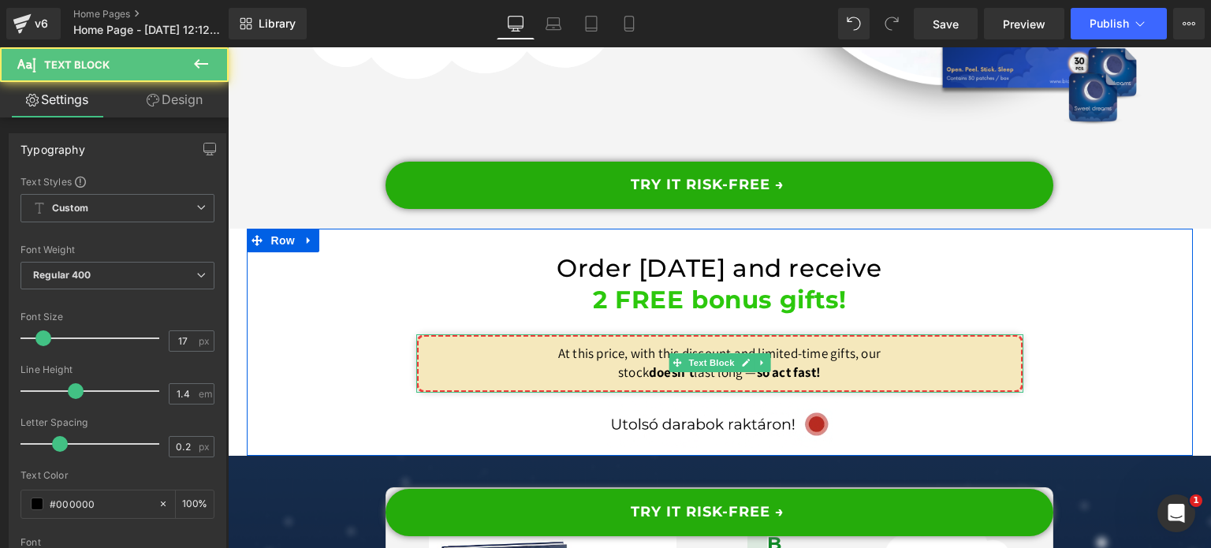
click at [625, 359] on p "At this price, with this discount and limited-time gifts, our" at bounding box center [719, 354] width 555 height 19
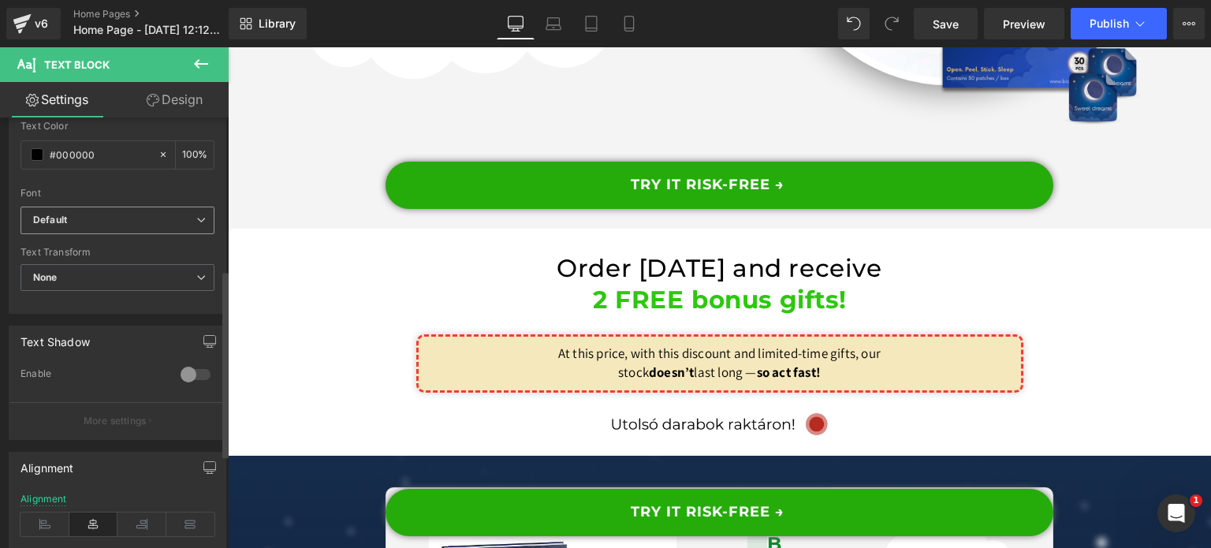
click at [111, 214] on b "Default" at bounding box center [114, 220] width 163 height 13
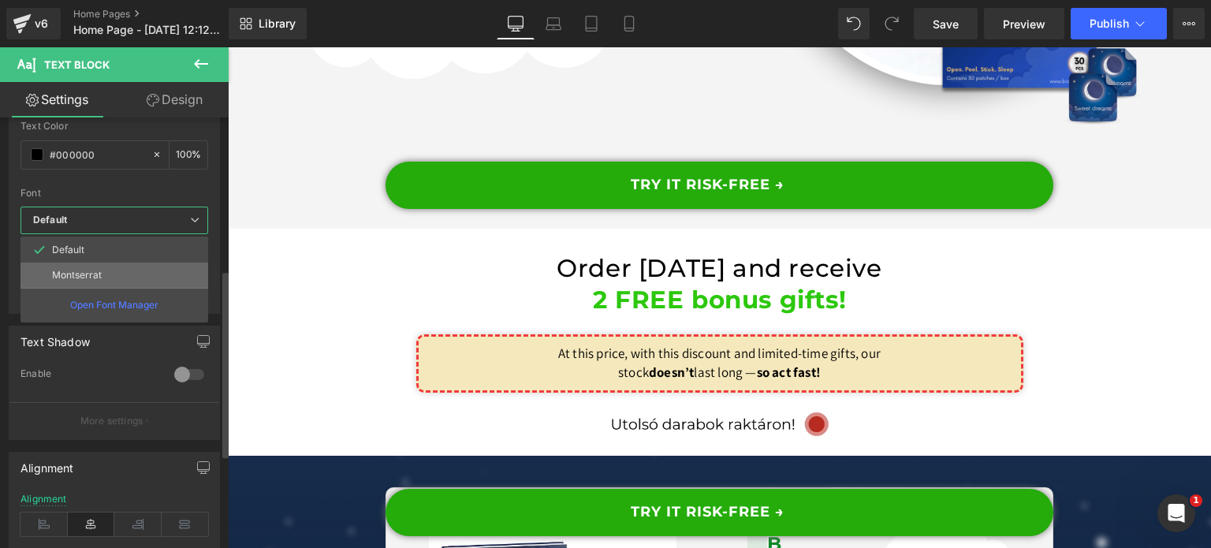
click at [107, 280] on li "Montserrat" at bounding box center [114, 275] width 188 height 25
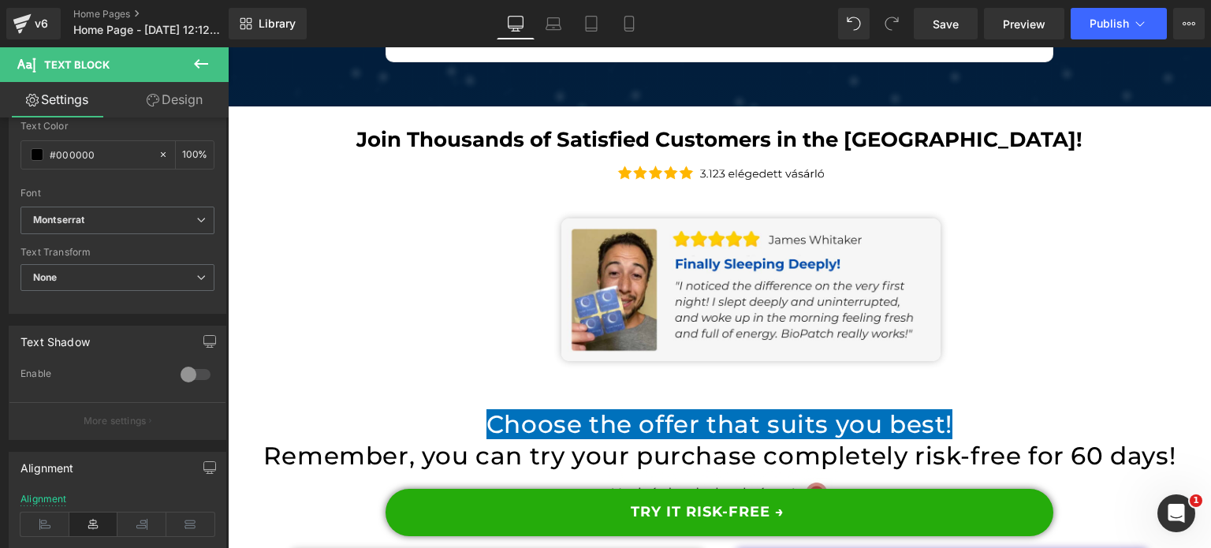
scroll to position [12054, 0]
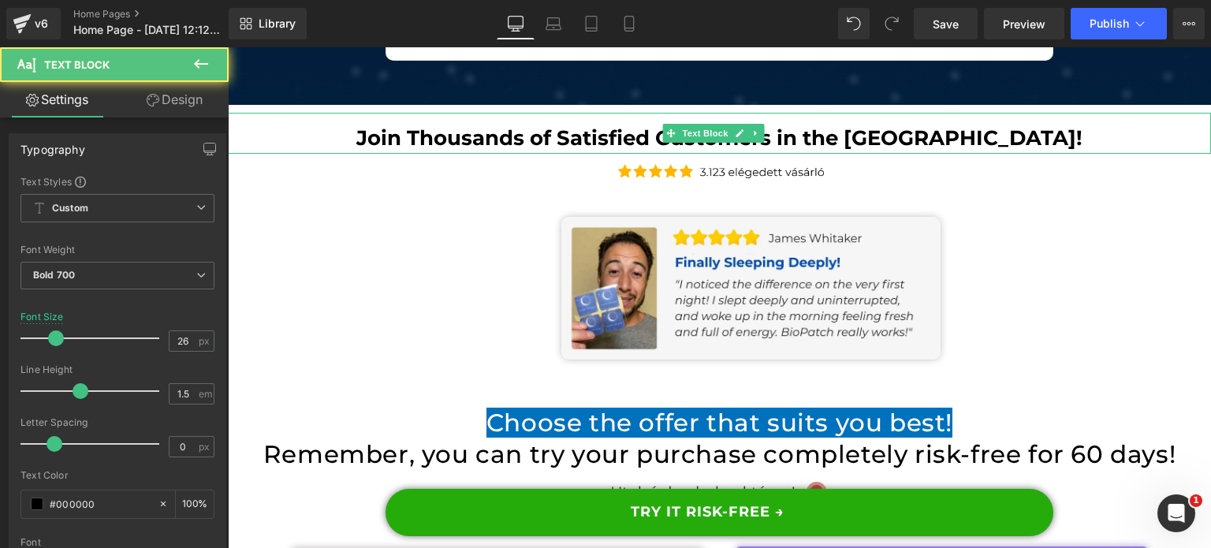
click at [659, 140] on p "Join Thousands of Satisfied Customers in the [GEOGRAPHIC_DATA]!" at bounding box center [719, 138] width 983 height 31
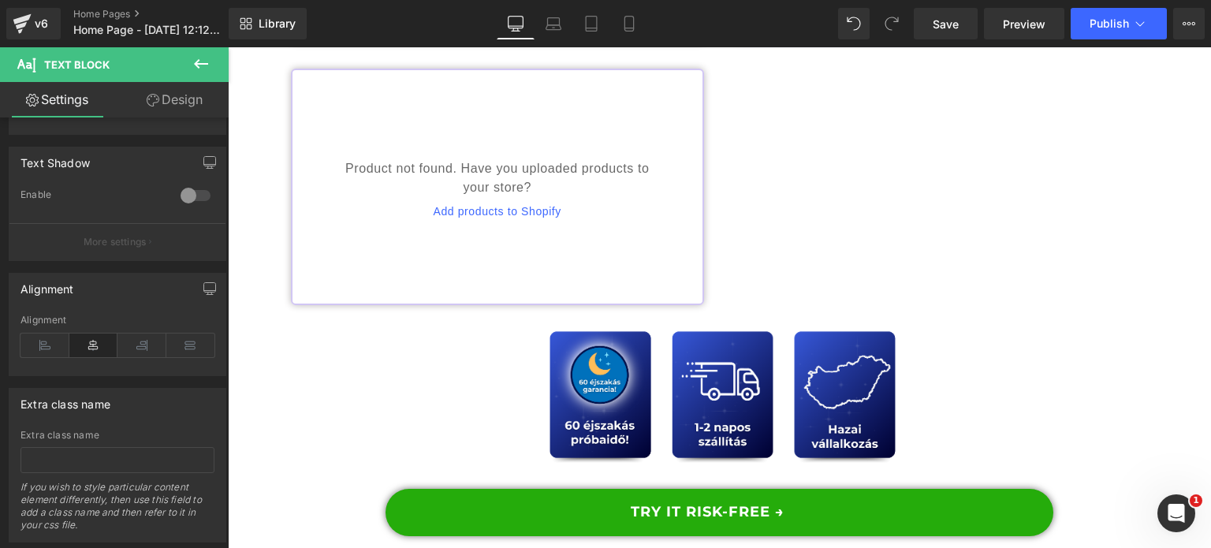
scroll to position [12796, 0]
click at [1120, 37] on button "Publish" at bounding box center [1119, 24] width 96 height 32
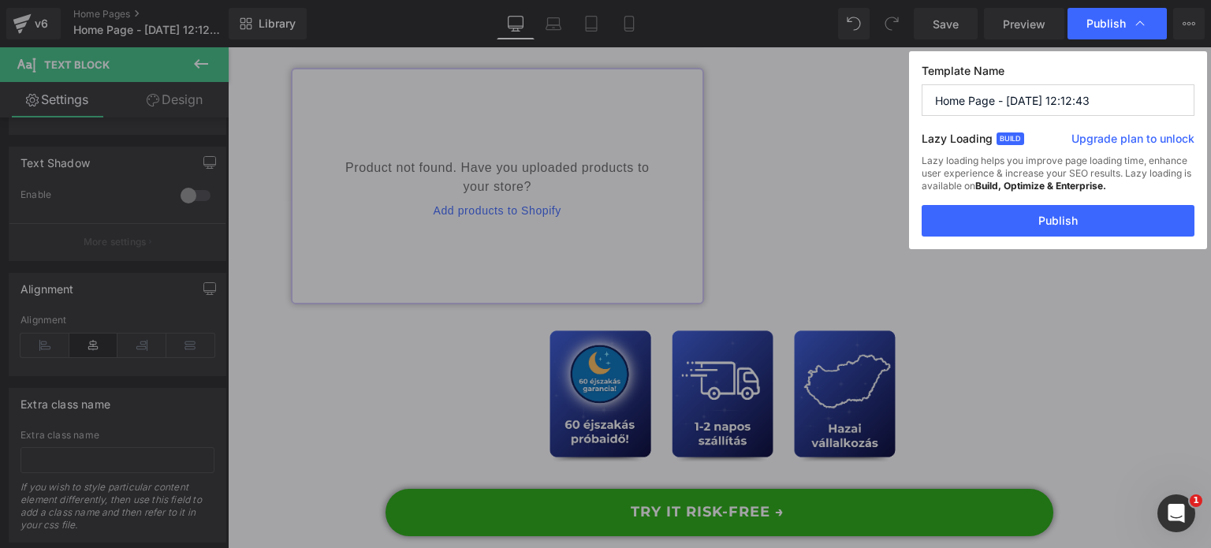
click at [1110, 97] on input "Home Page - Sep 25, 12:12:43" at bounding box center [1058, 100] width 273 height 32
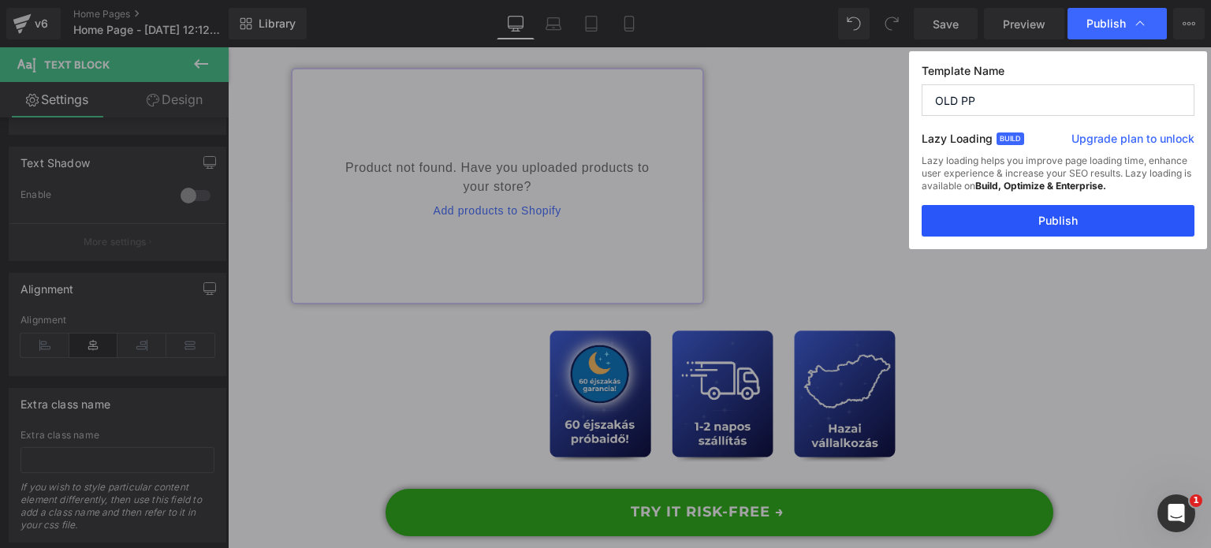
type input "OLD PP"
click at [1058, 220] on button "Publish" at bounding box center [1058, 221] width 273 height 32
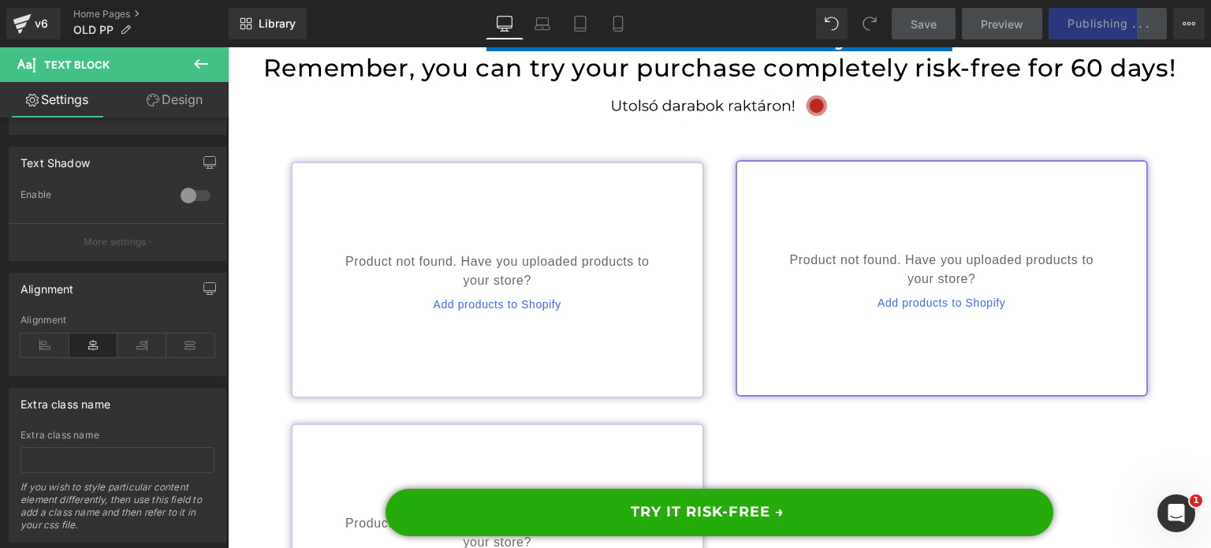
scroll to position [12439, 0]
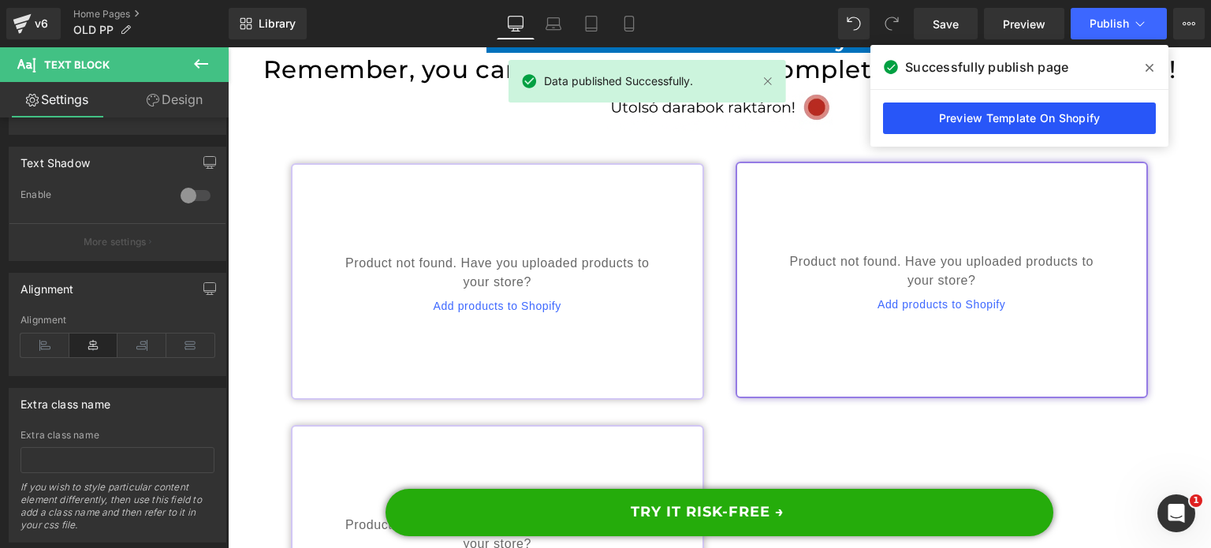
click at [945, 106] on link "Preview Template On Shopify" at bounding box center [1019, 118] width 273 height 32
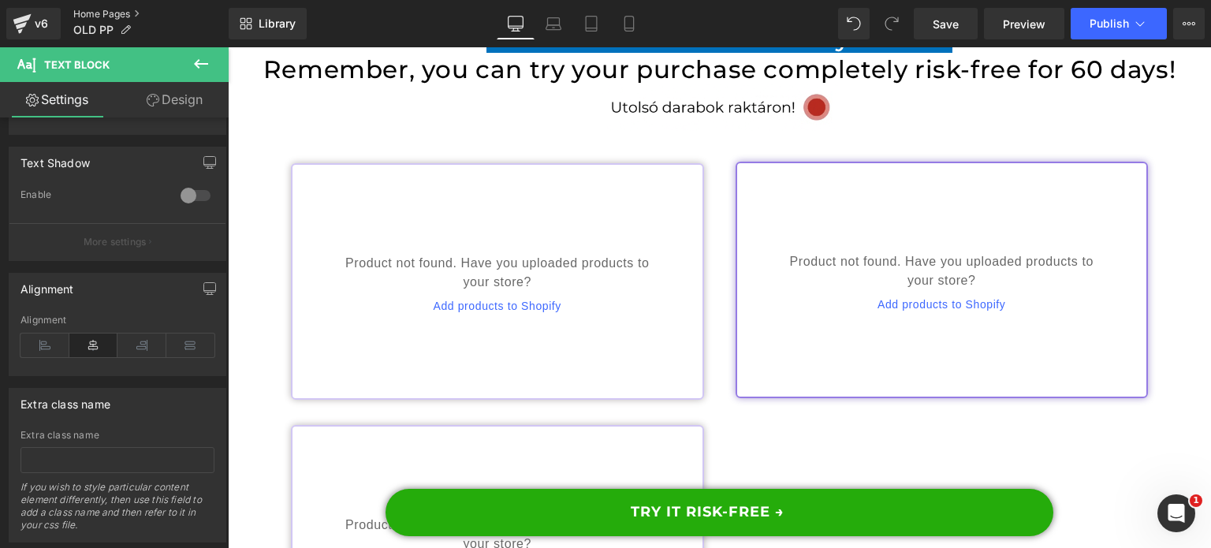
click at [108, 12] on link "Home Pages" at bounding box center [150, 14] width 155 height 13
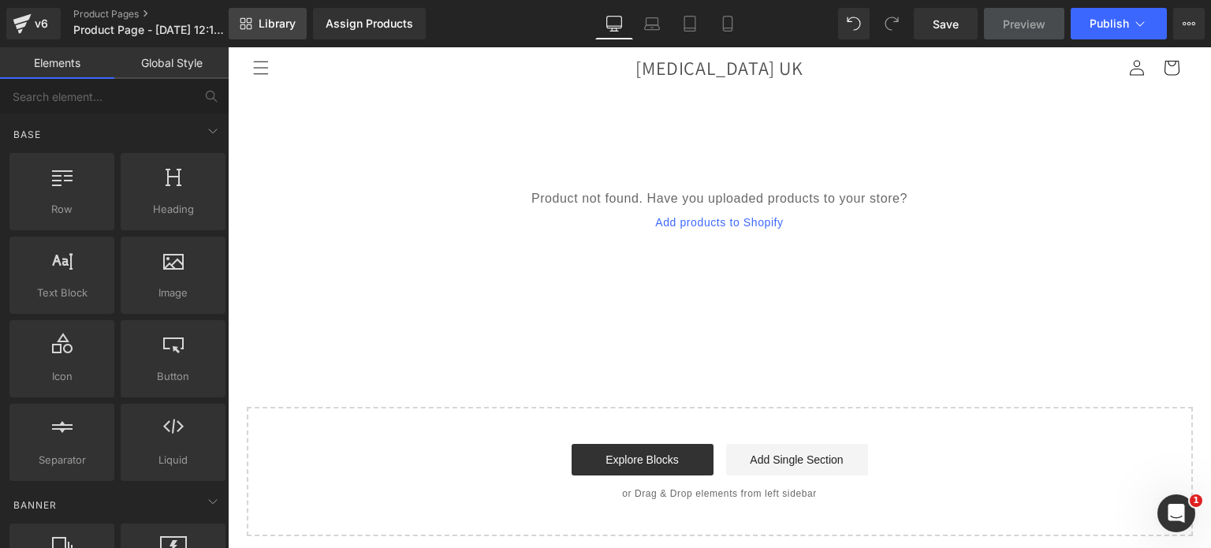
click at [278, 29] on span "Library" at bounding box center [277, 24] width 37 height 14
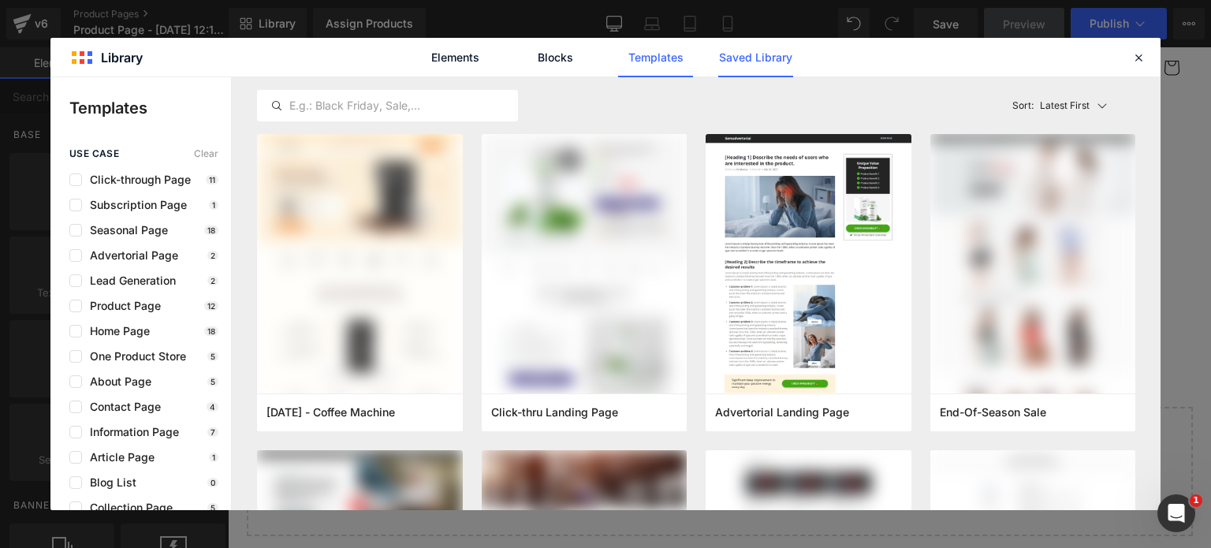
click at [731, 73] on link "Saved Library" at bounding box center [755, 57] width 75 height 39
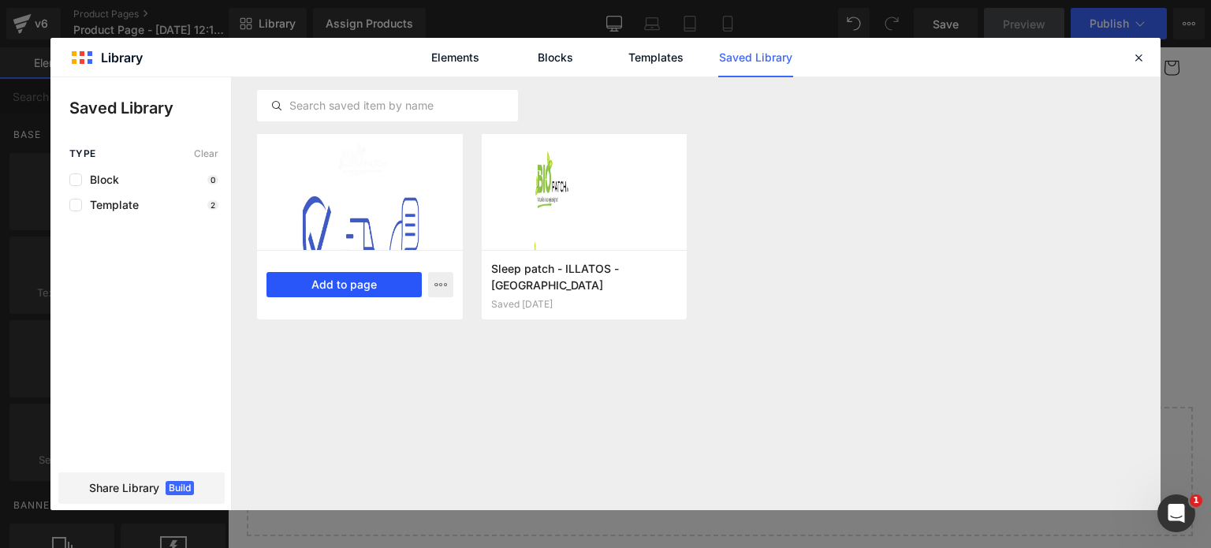
click at [356, 272] on button "Add to page" at bounding box center [343, 284] width 155 height 25
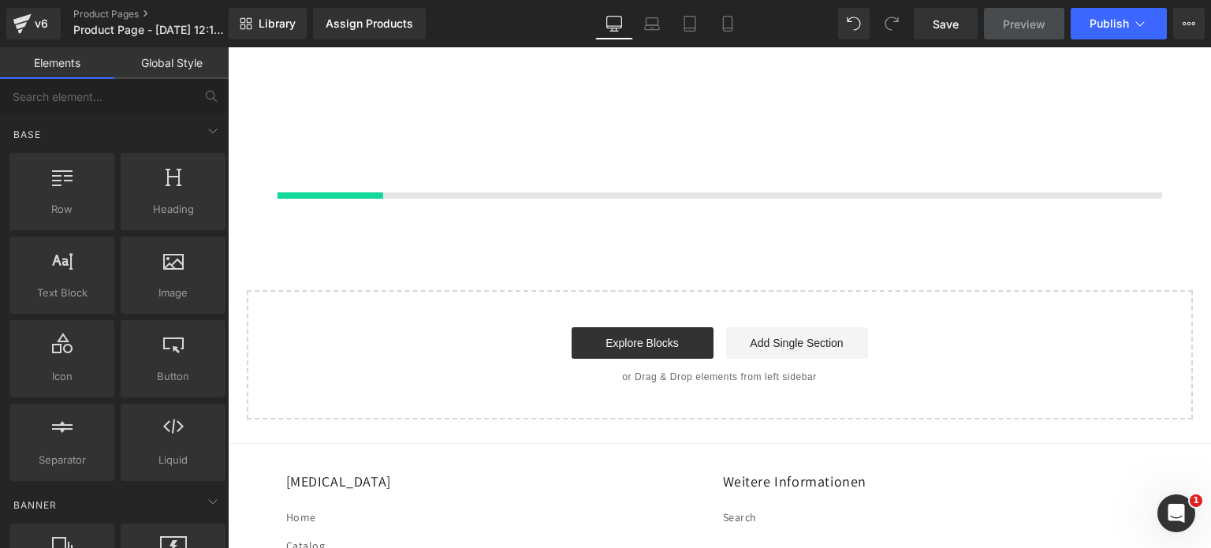
scroll to position [202, 0]
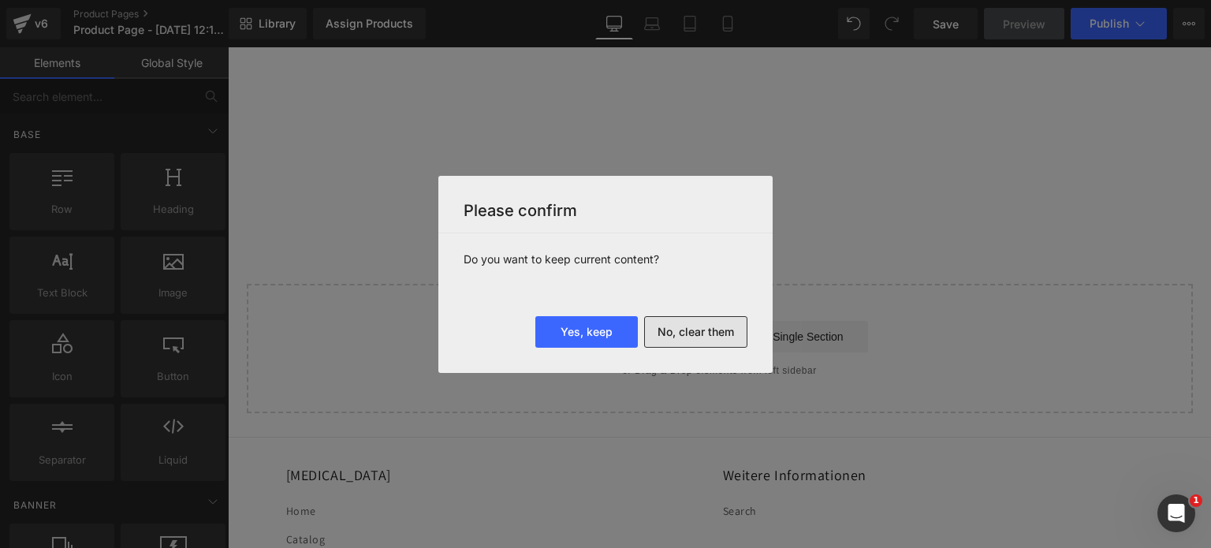
click at [702, 332] on button "No, clear them" at bounding box center [695, 332] width 103 height 32
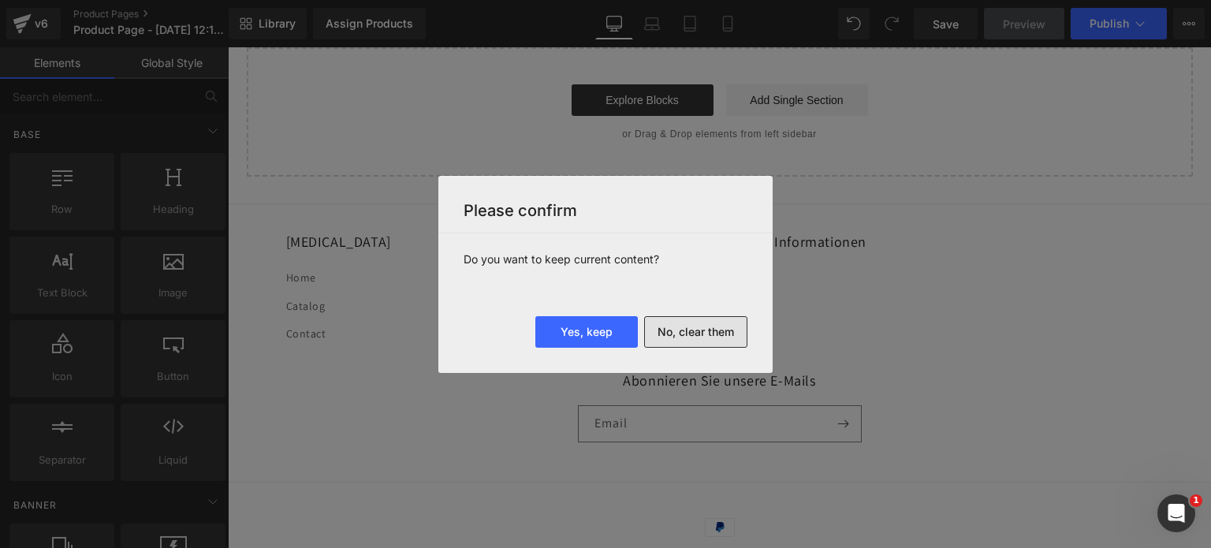
scroll to position [0, 0]
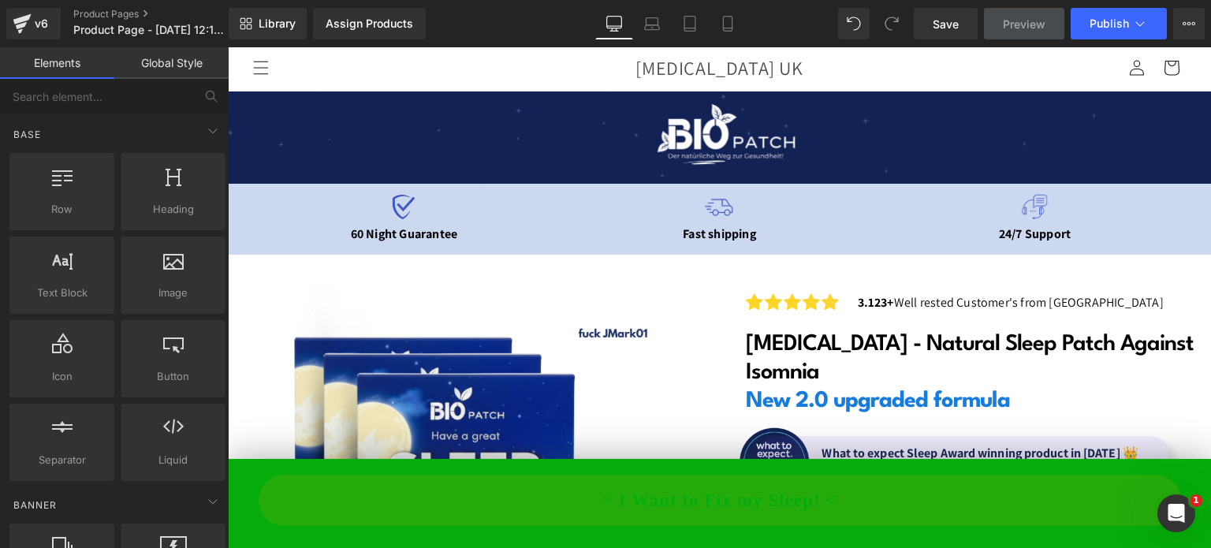
click at [367, 281] on img at bounding box center [483, 505] width 449 height 449
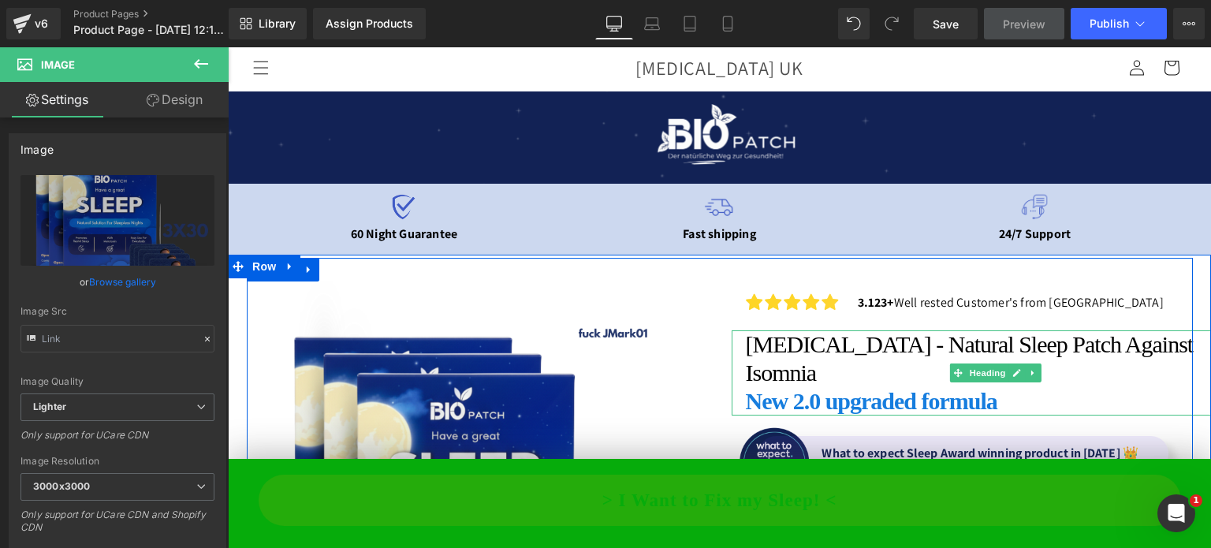
click at [788, 388] on strong "New 2.0 upgraded formula" at bounding box center [871, 401] width 251 height 26
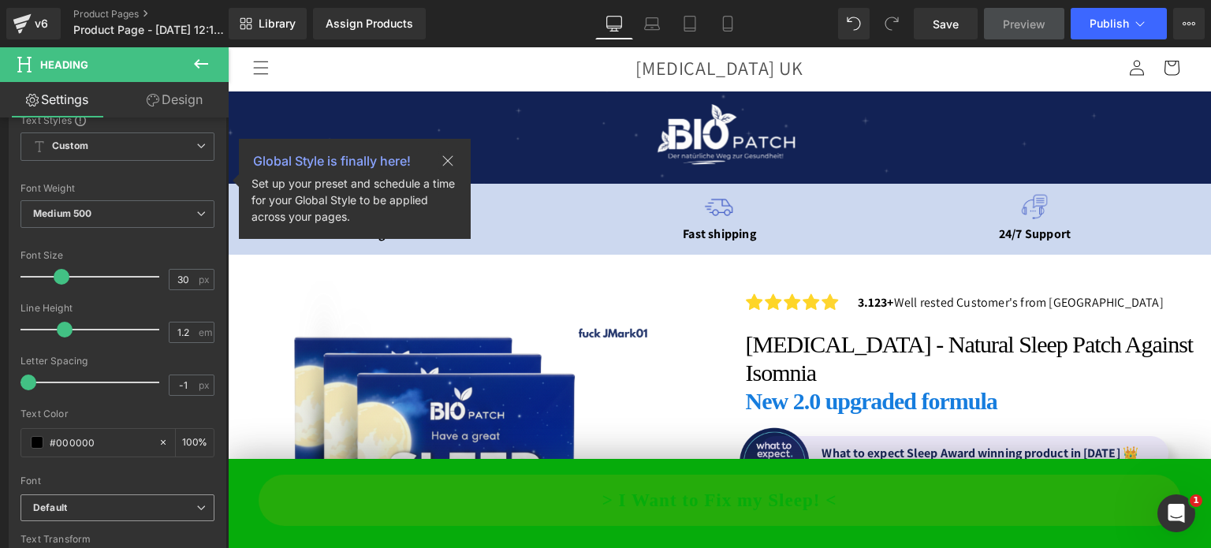
scroll to position [224, 0]
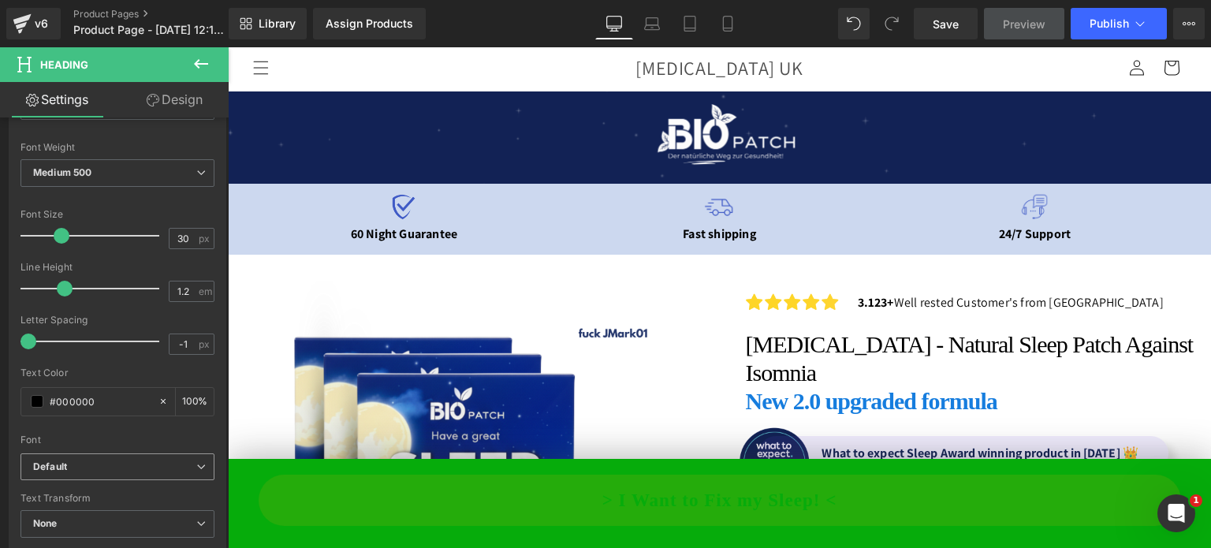
click at [173, 465] on b "Default" at bounding box center [114, 466] width 163 height 13
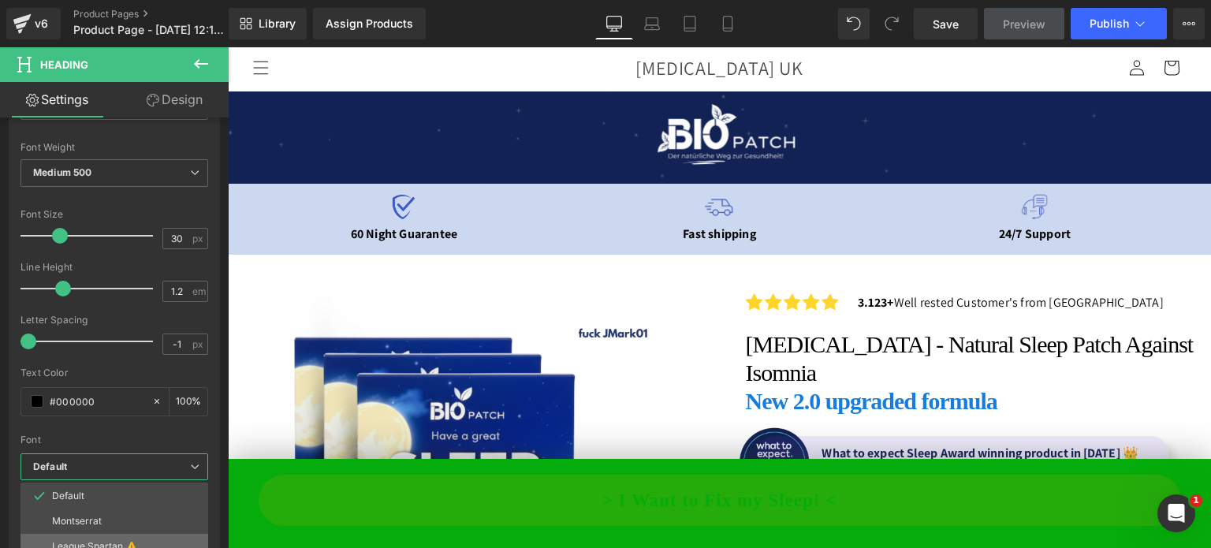
click at [95, 536] on li "League Spartan" at bounding box center [114, 546] width 188 height 25
click at [32, 458] on span "Default" at bounding box center [114, 467] width 188 height 28
click at [0, 459] on div "Typography Text Styles Custom Custom Setup Global Style Custom Setup Global Sty…" at bounding box center [114, 290] width 229 height 542
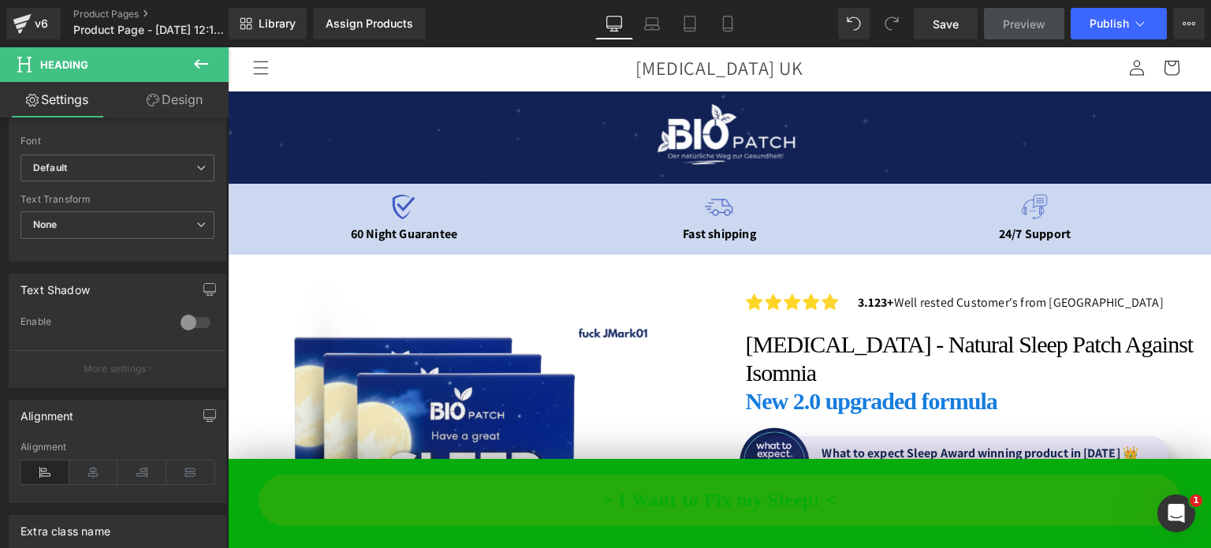
scroll to position [532, 0]
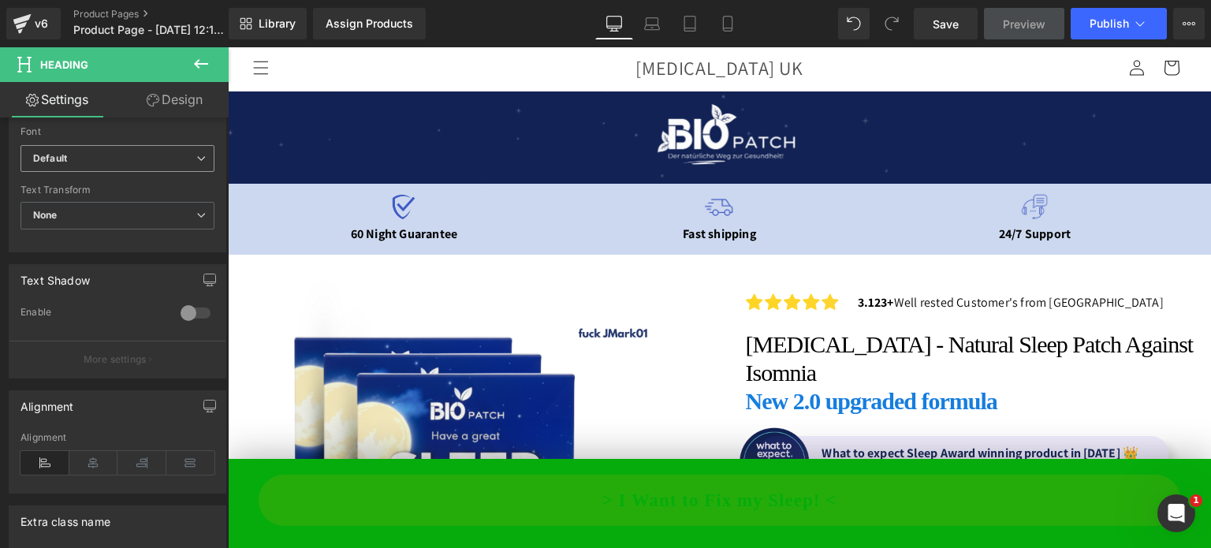
click at [114, 145] on span "Default" at bounding box center [117, 159] width 194 height 28
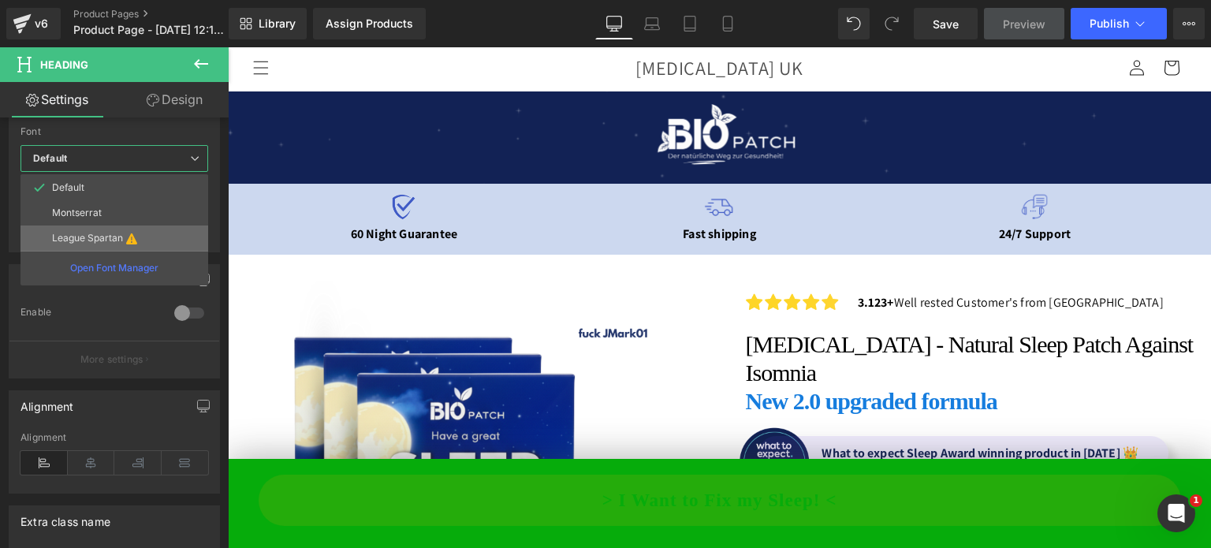
click at [107, 242] on li "League Spartan" at bounding box center [114, 237] width 188 height 25
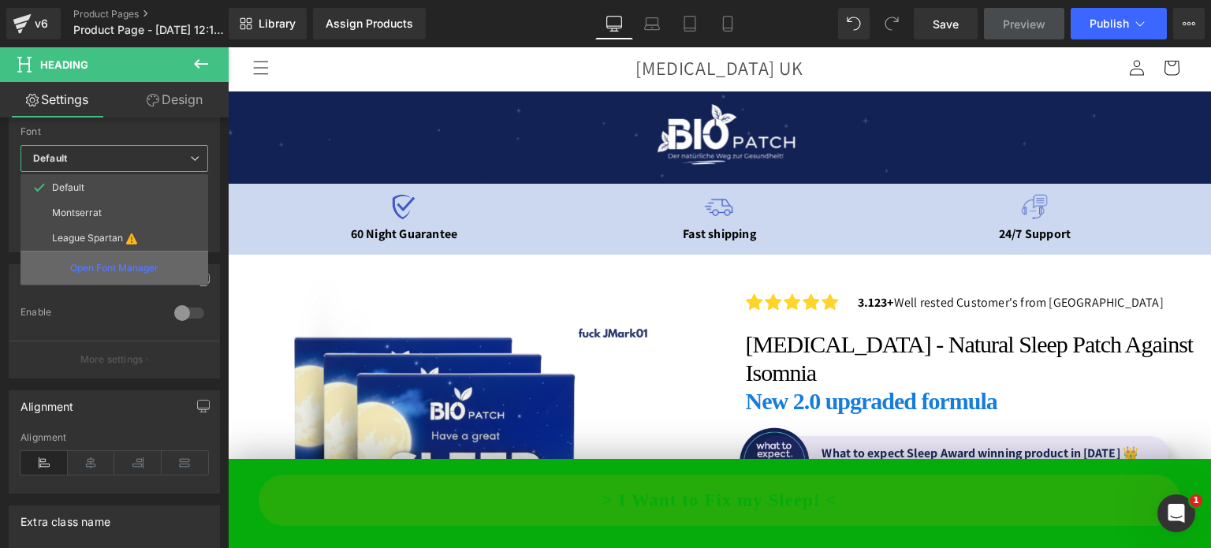
click at [102, 262] on p "Open Font Manager" at bounding box center [114, 268] width 88 height 14
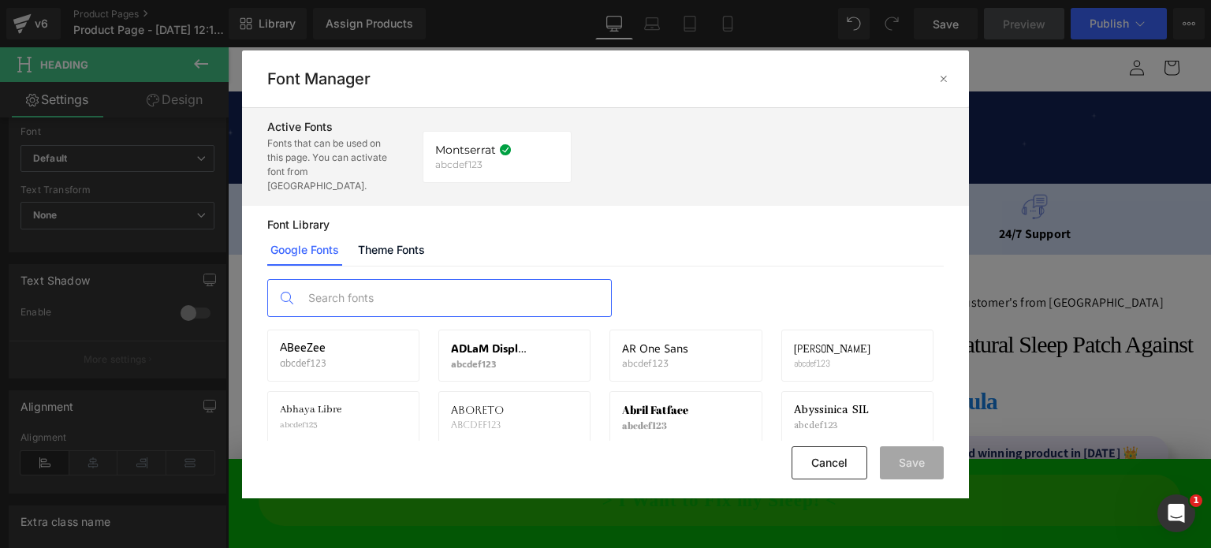
click at [516, 285] on input "text" at bounding box center [455, 298] width 311 height 36
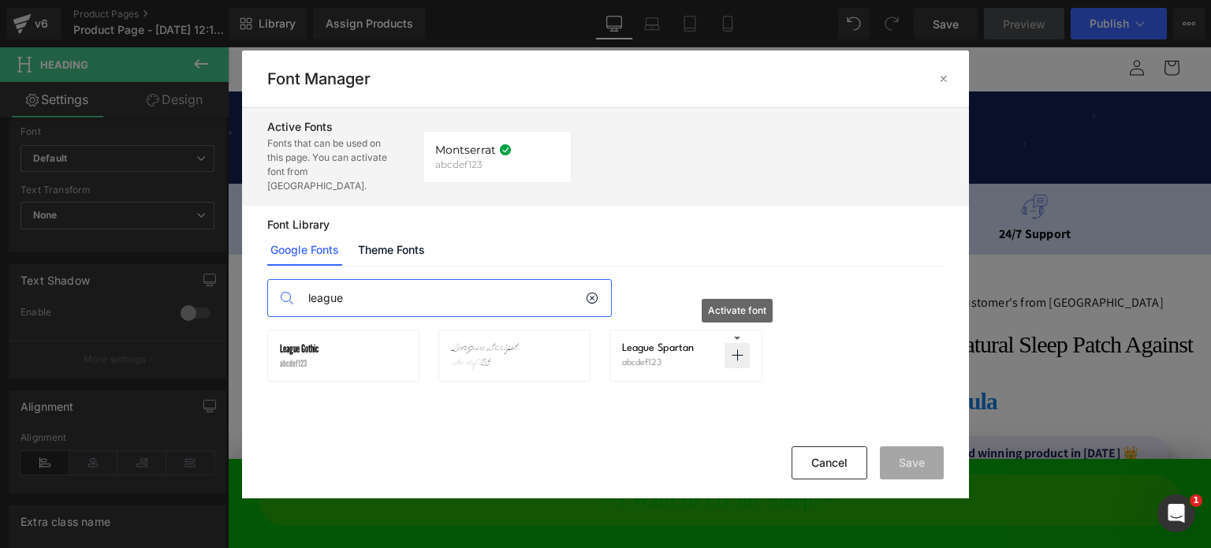
type input "league"
click at [727, 343] on p at bounding box center [737, 355] width 25 height 25
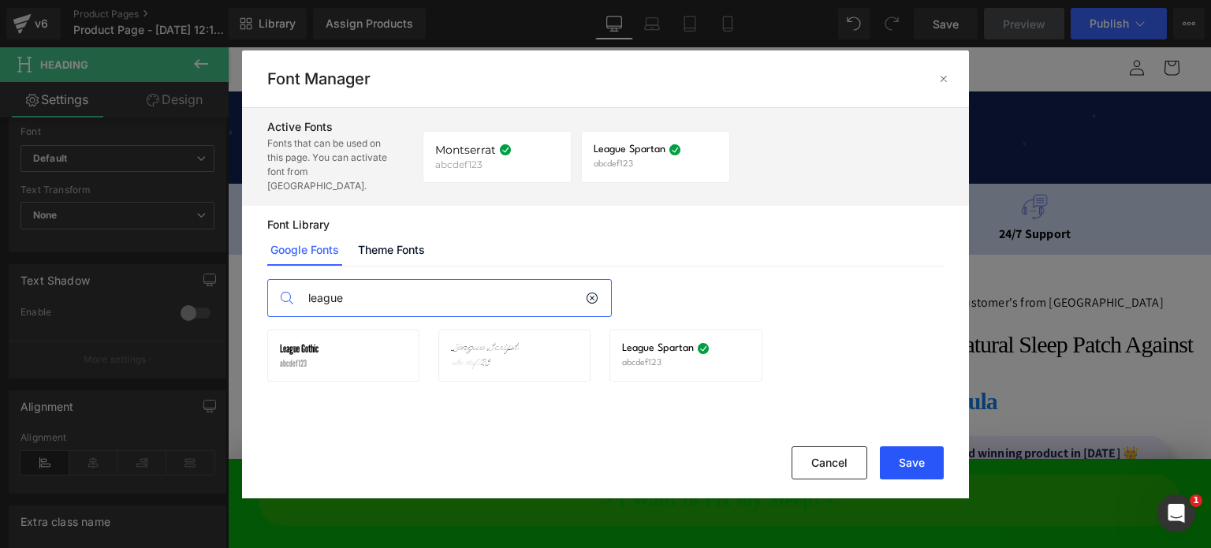
click at [911, 459] on button "Save" at bounding box center [912, 462] width 64 height 33
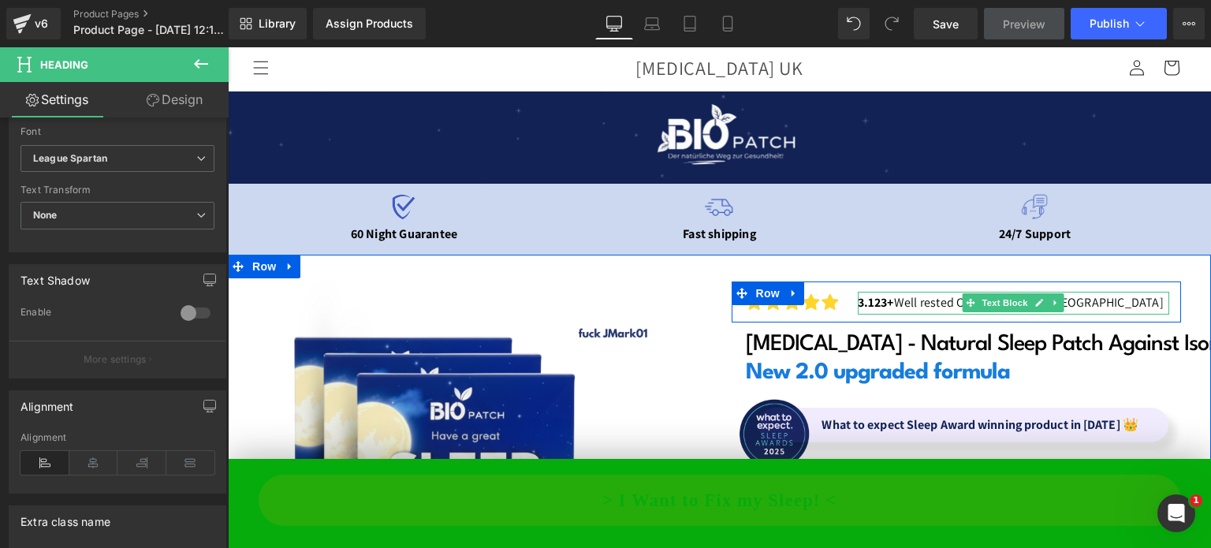
click at [902, 302] on span "Well rested Customer's from UK" at bounding box center [1029, 302] width 270 height 17
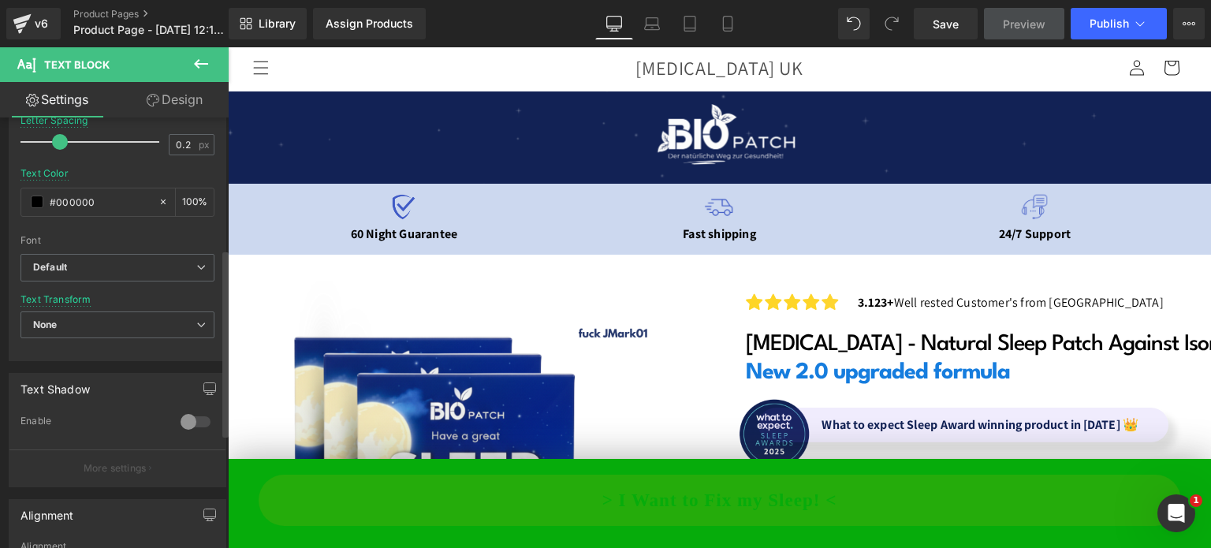
scroll to position [303, 0]
click at [117, 275] on span "Default" at bounding box center [117, 267] width 194 height 28
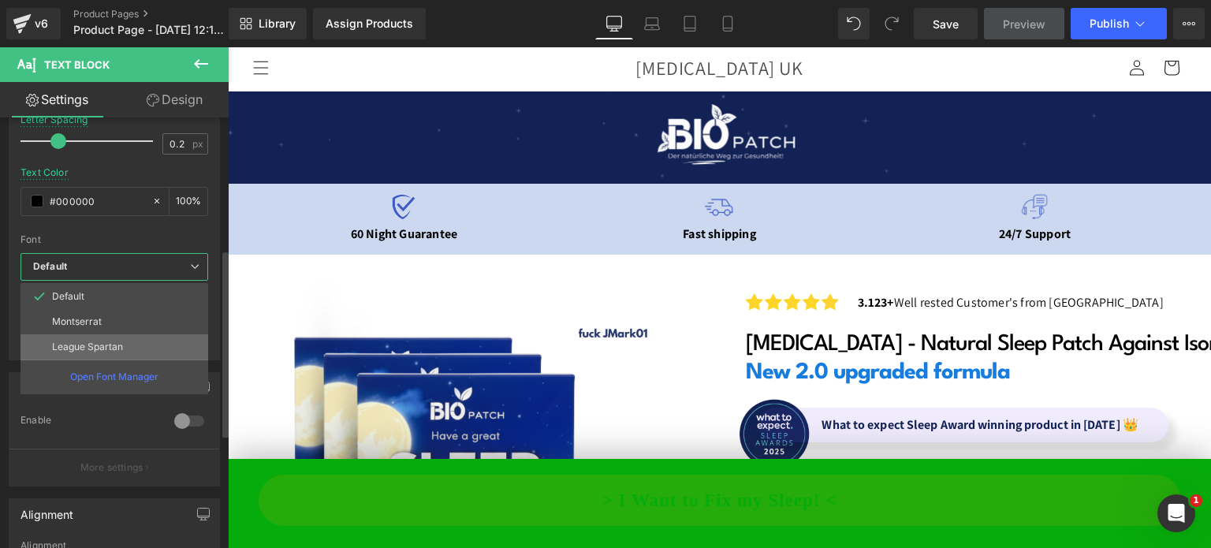
click at [113, 348] on p "League Spartan" at bounding box center [87, 346] width 71 height 11
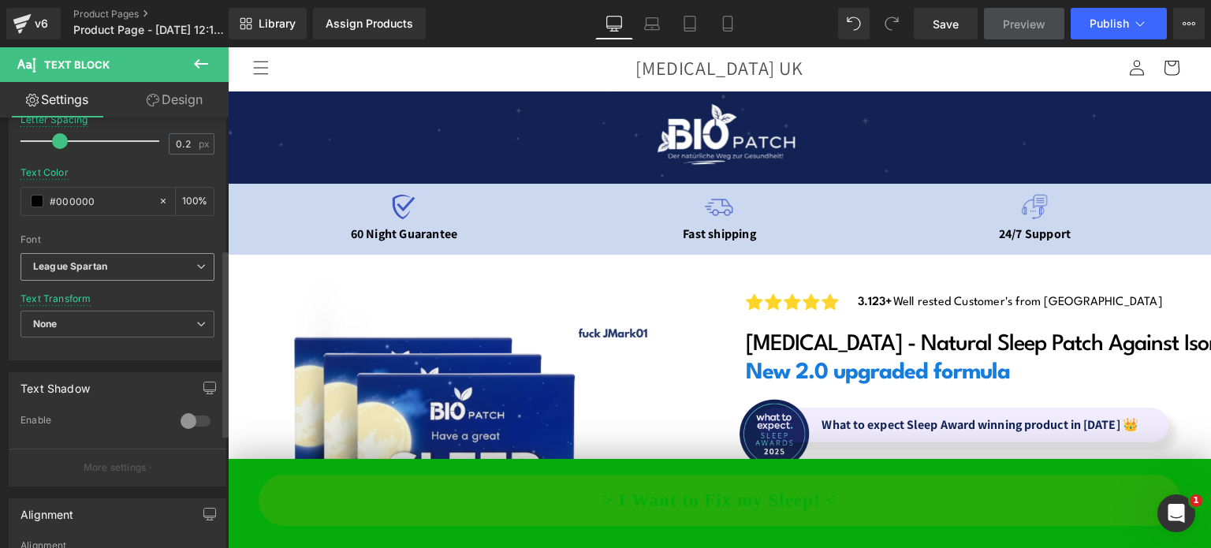
click at [132, 276] on span "League Spartan" at bounding box center [117, 267] width 194 height 28
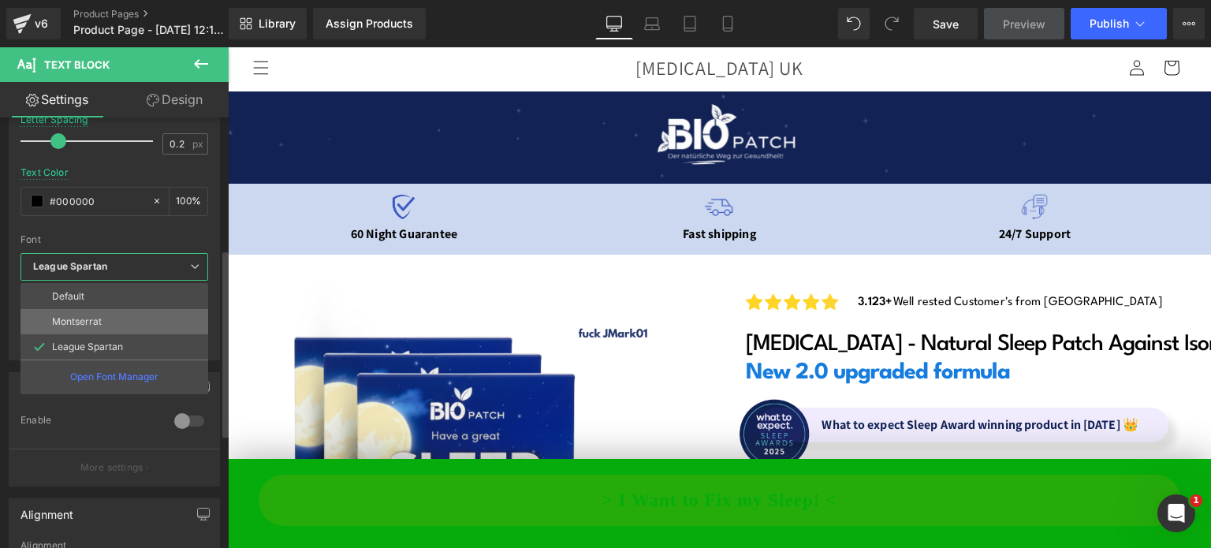
click at [97, 324] on p "Montserrat" at bounding box center [77, 321] width 50 height 11
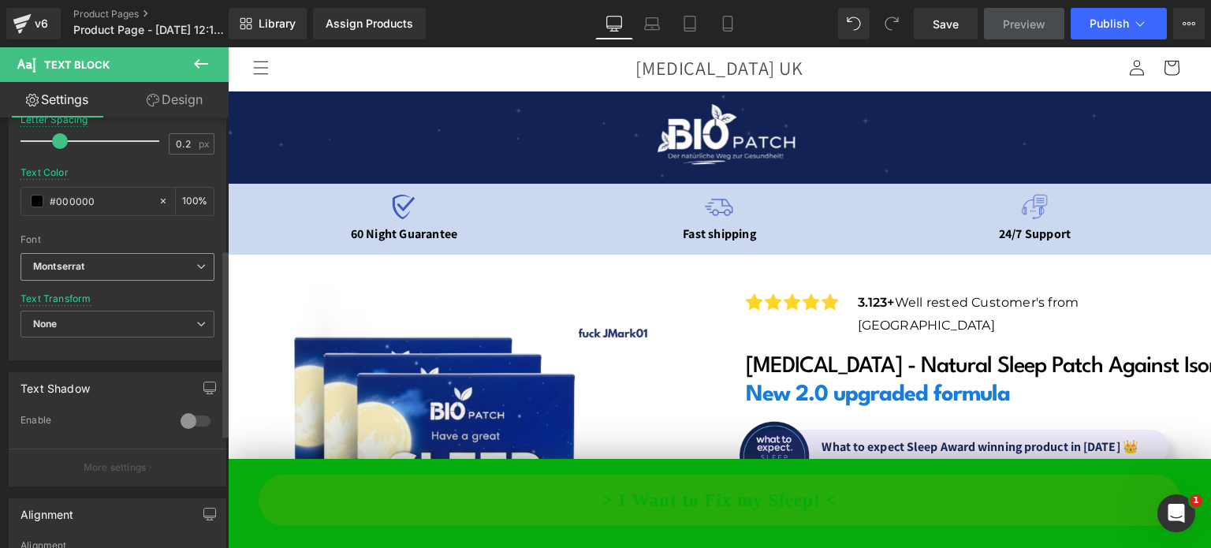
click at [147, 270] on b "Montserrat" at bounding box center [114, 266] width 163 height 13
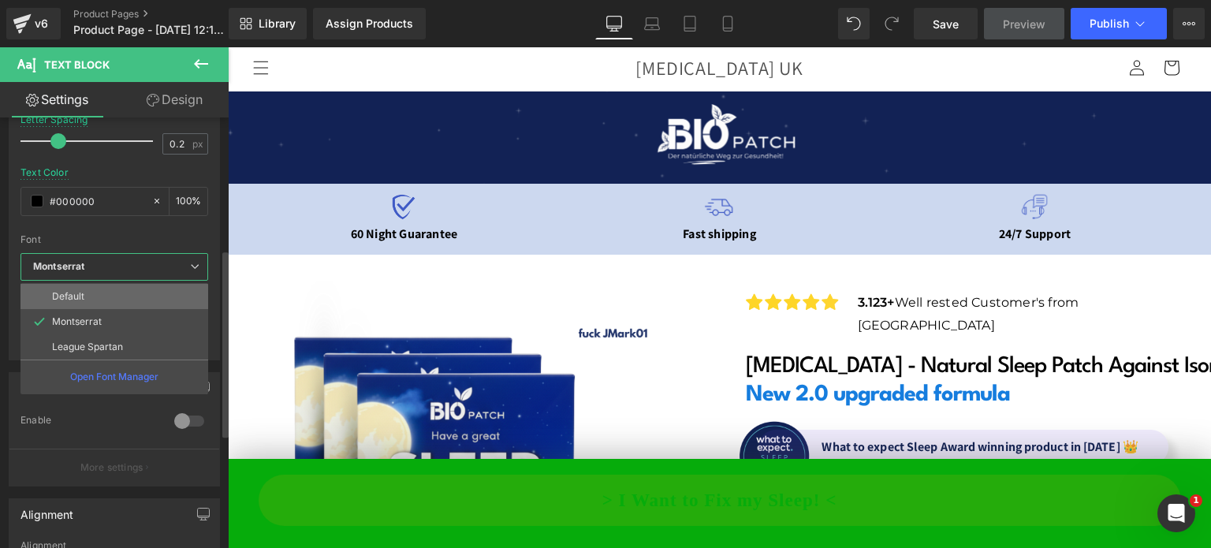
click at [123, 296] on li "Default" at bounding box center [114, 296] width 188 height 25
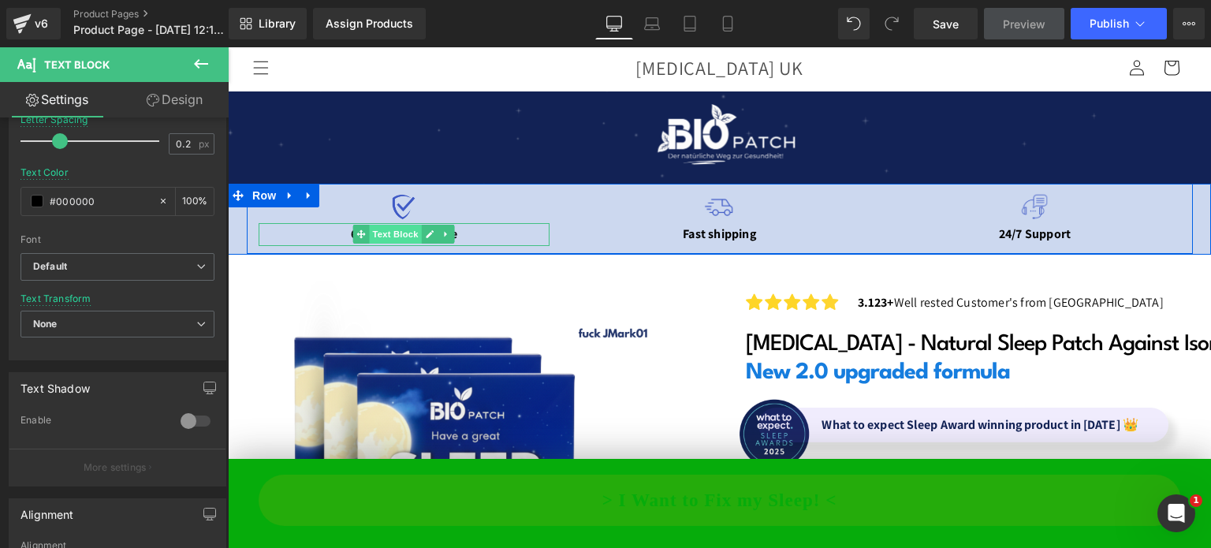
click at [380, 235] on span "Text Block" at bounding box center [396, 234] width 52 height 19
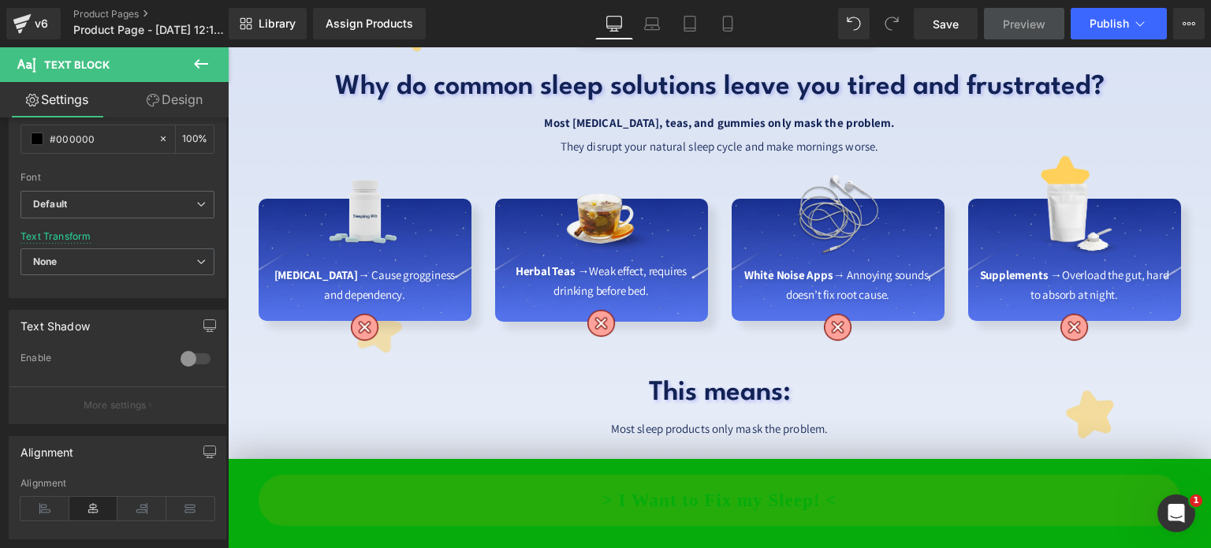
scroll to position [1050, 0]
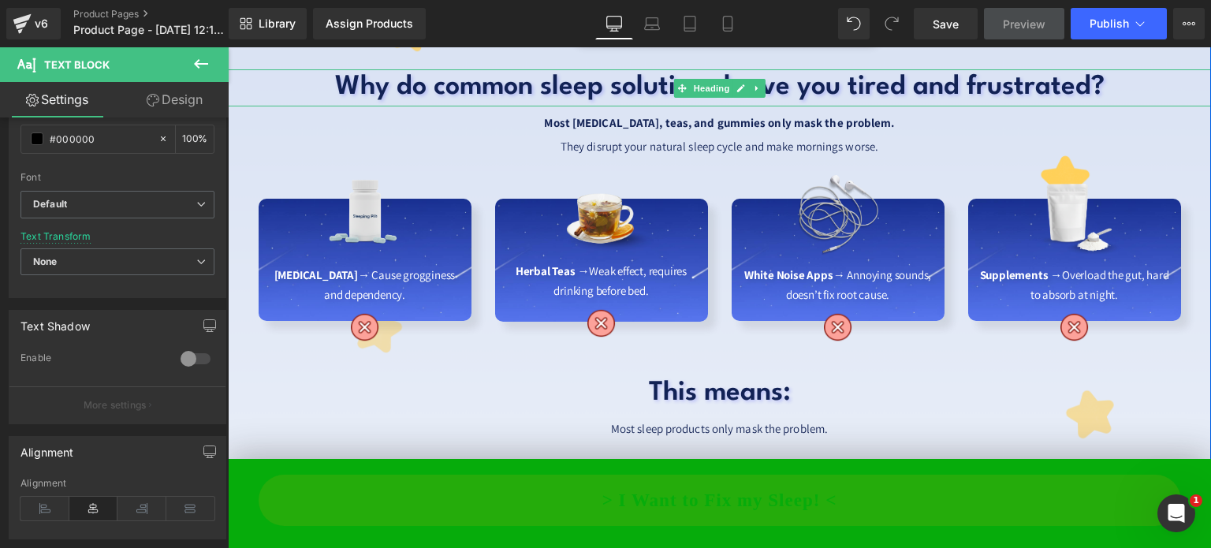
click at [626, 102] on h1 "Why do common sleep solutions leave you tired and frustrated?" at bounding box center [719, 87] width 983 height 37
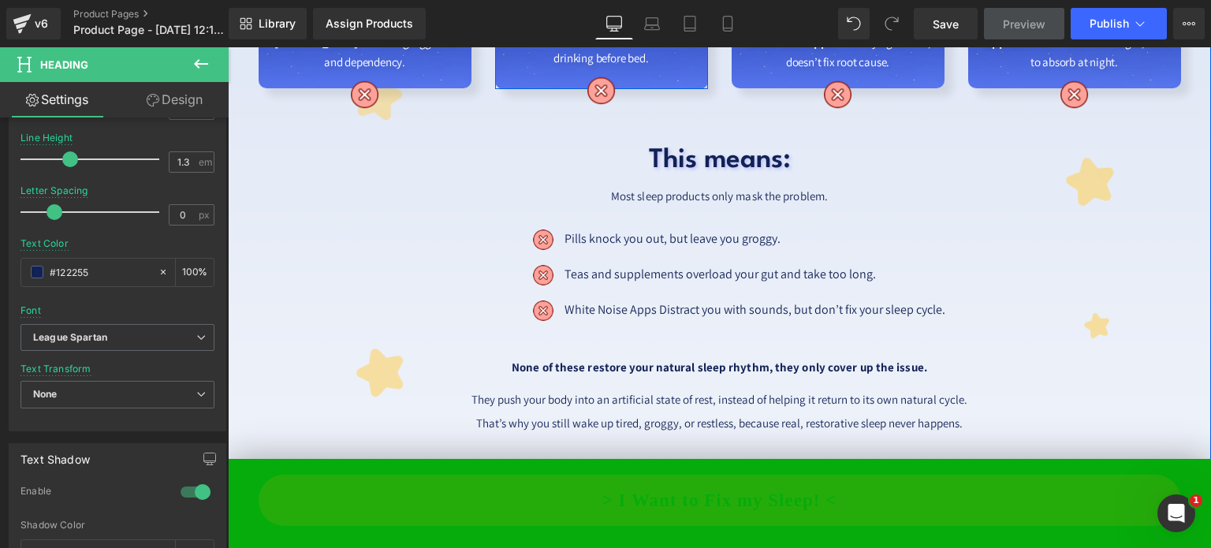
scroll to position [1284, 0]
click at [680, 165] on div "This means: Heading" at bounding box center [719, 160] width 983 height 37
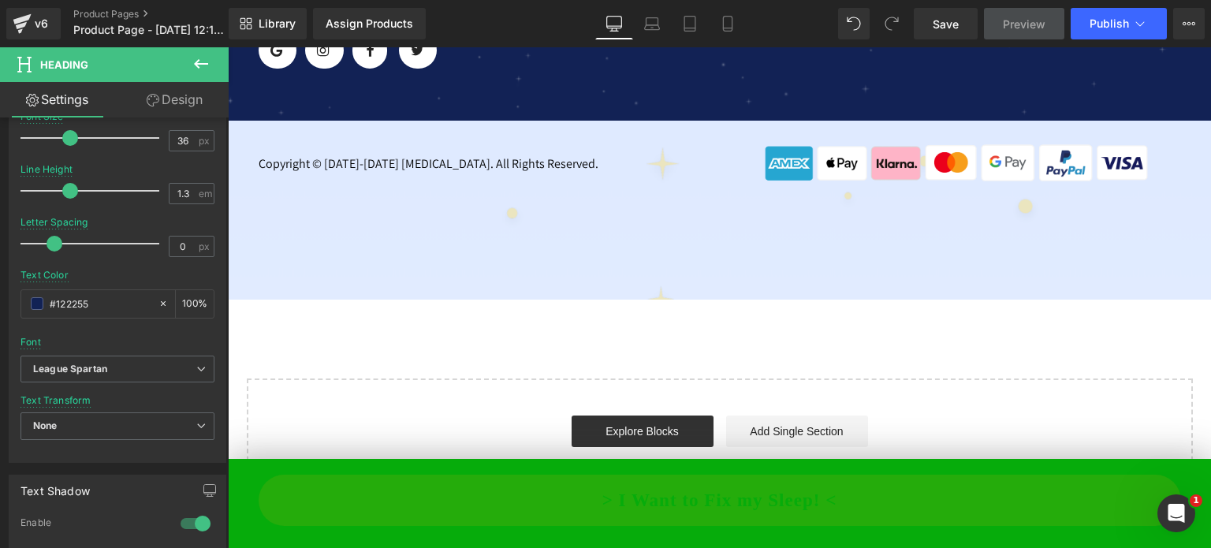
scroll to position [16089, 0]
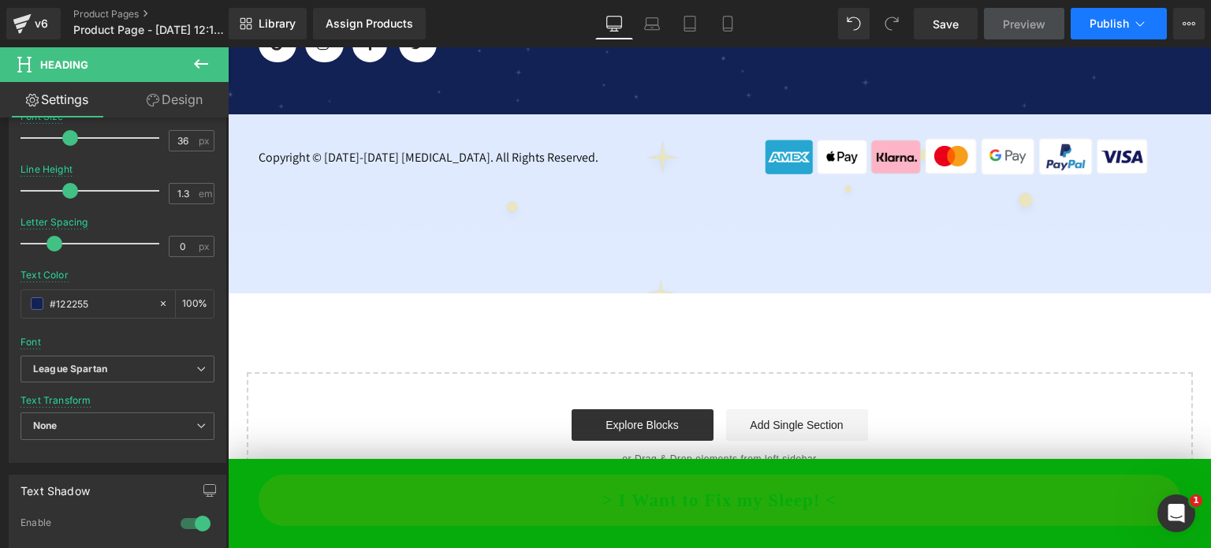
click at [1126, 39] on button "Publish" at bounding box center [1119, 24] width 96 height 32
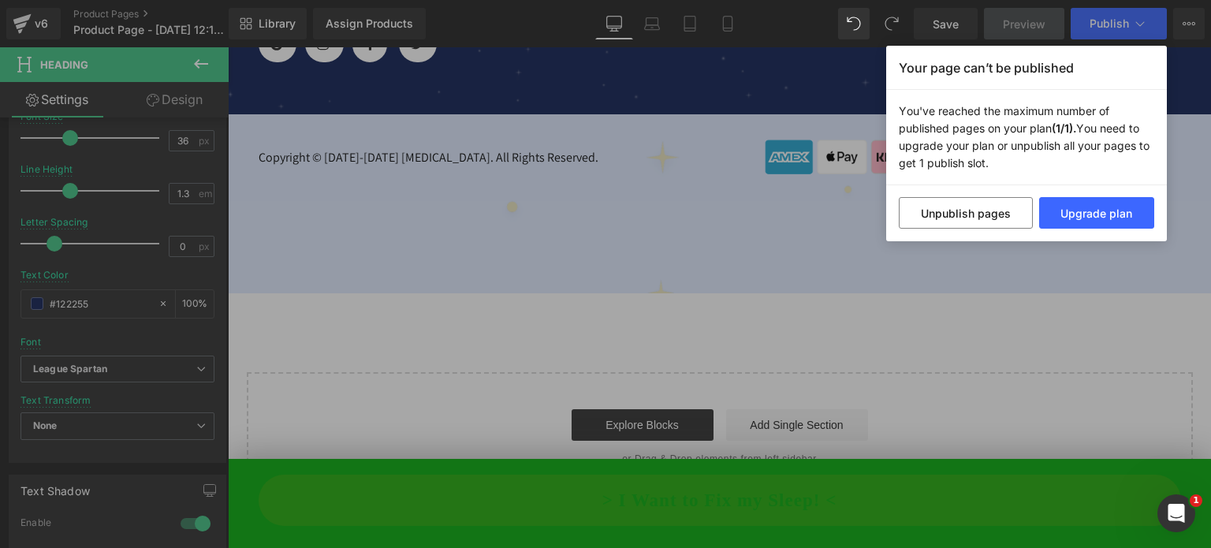
click at [993, 280] on div "Your page can’t be published You've reached the maximum number of published pag…" at bounding box center [605, 274] width 1211 height 548
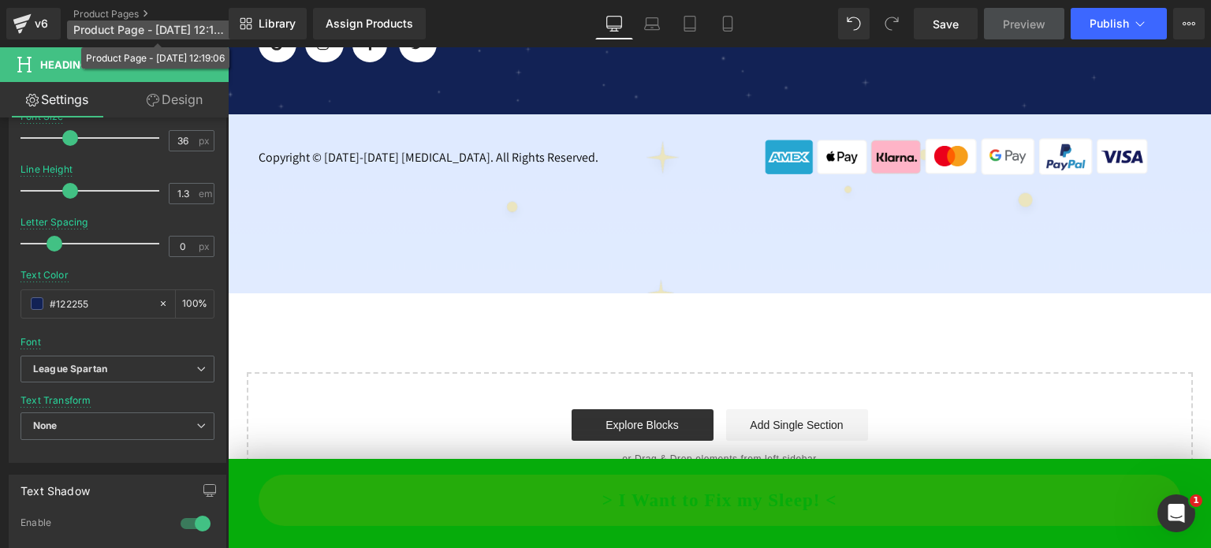
click at [203, 32] on span "Product Page - Sep 25, 12:19:06" at bounding box center [148, 30] width 151 height 13
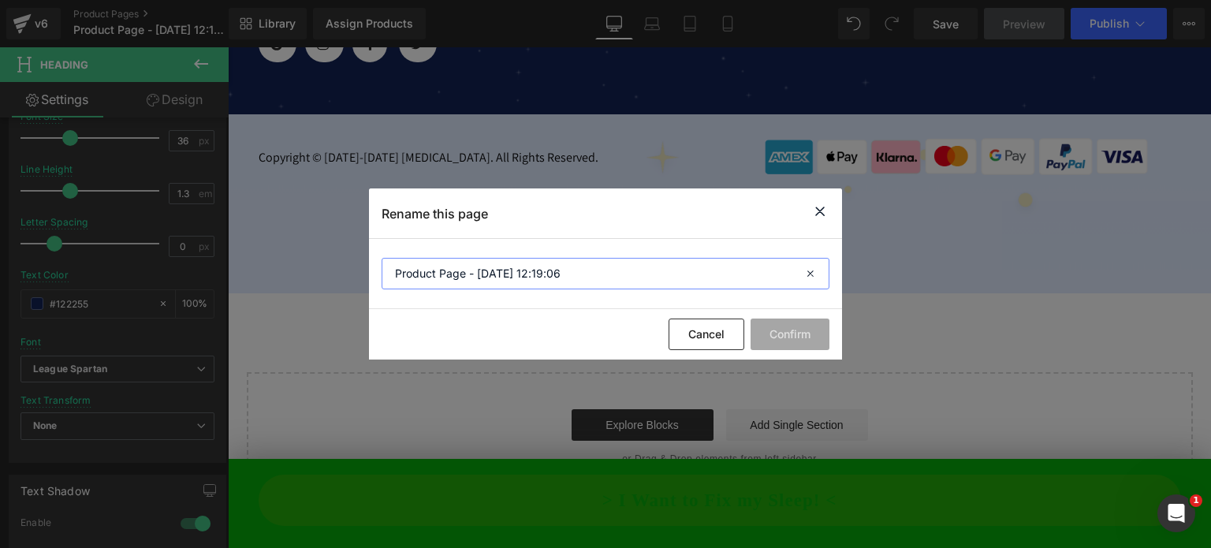
click at [602, 273] on input "Product Page - Sep 25, 12:19:06" at bounding box center [606, 274] width 448 height 32
type input "New PP Sleep Patch"
click at [807, 344] on button "Confirm" at bounding box center [790, 335] width 79 height 32
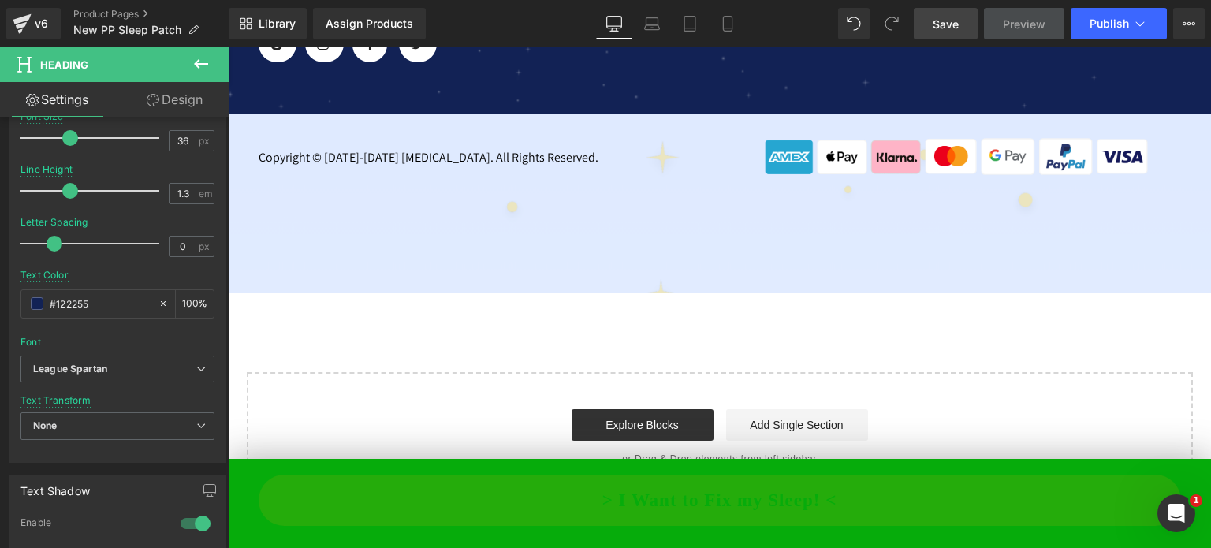
click at [956, 32] on link "Save" at bounding box center [946, 24] width 64 height 32
click at [115, 13] on link "Product Pages" at bounding box center [150, 14] width 155 height 13
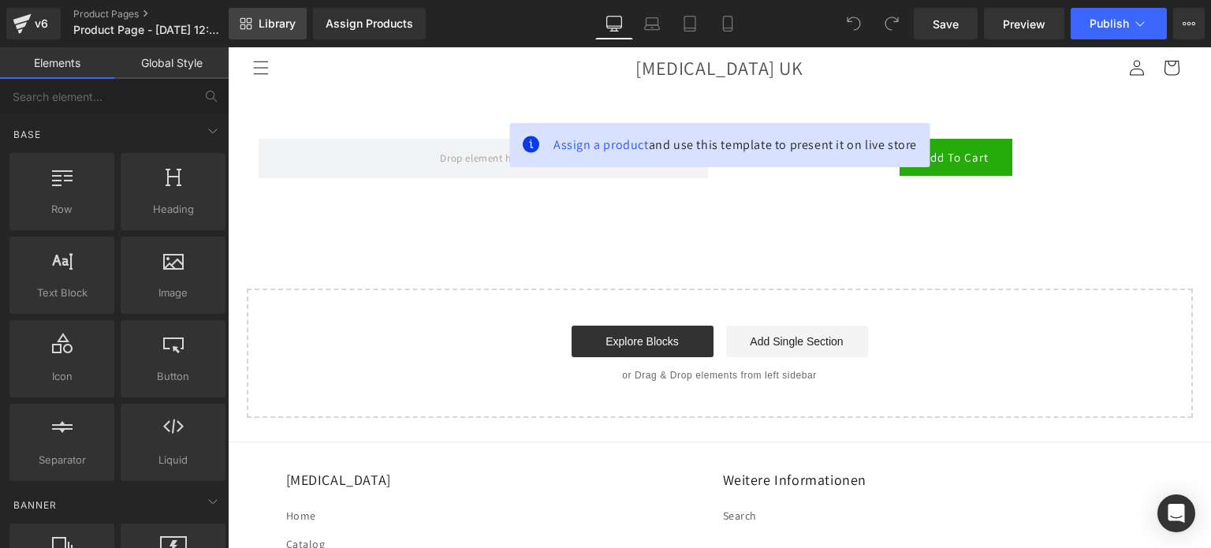
click at [281, 18] on span "Library" at bounding box center [277, 24] width 37 height 14
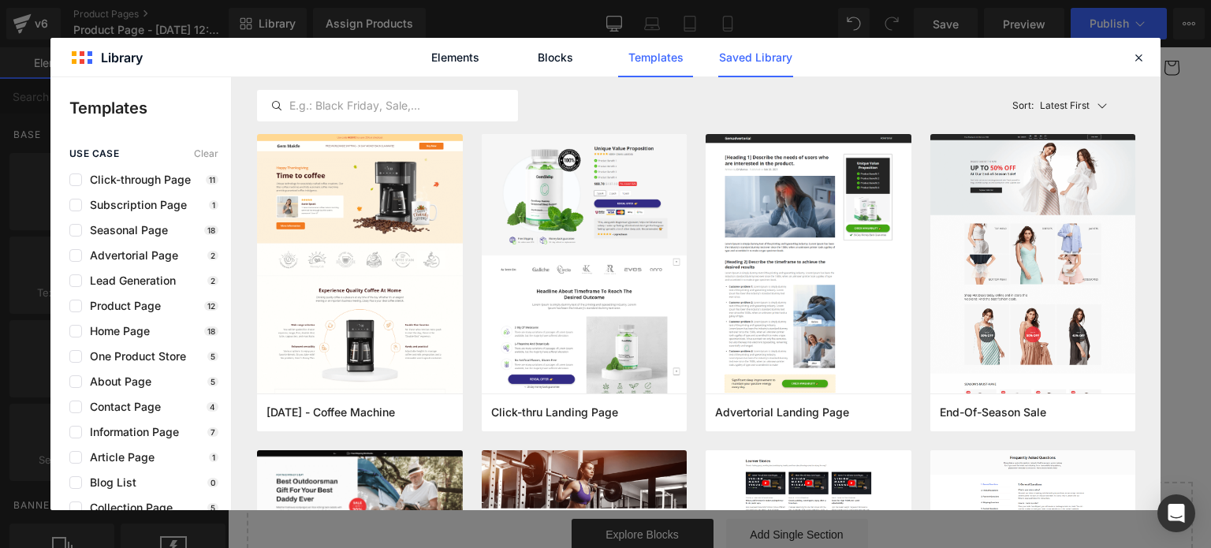
click at [747, 75] on link "Saved Library" at bounding box center [755, 57] width 75 height 39
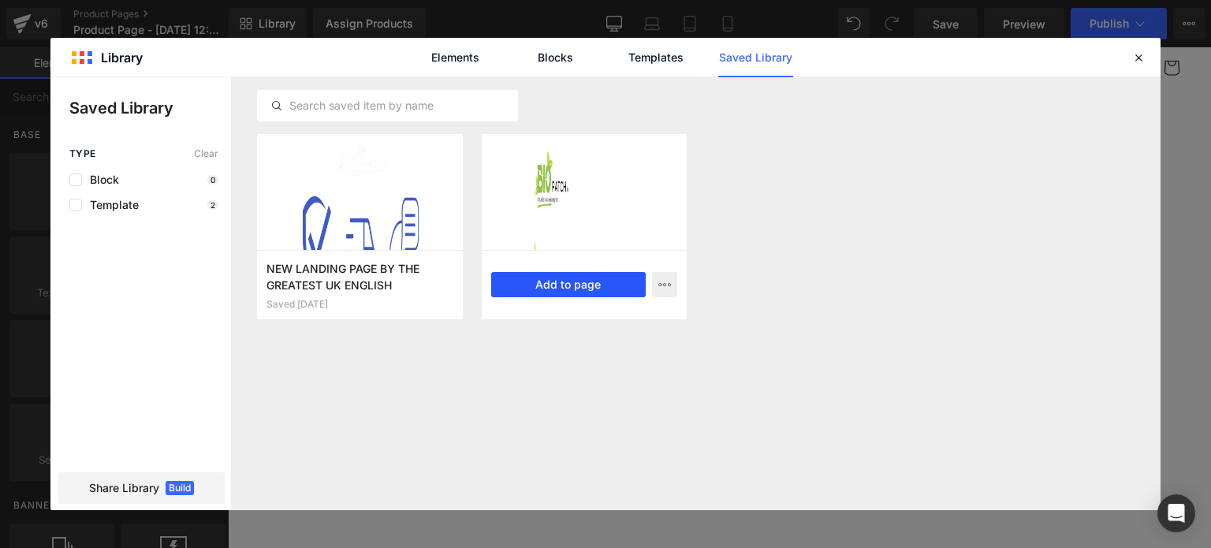
click at [538, 288] on button "Add to page" at bounding box center [568, 284] width 155 height 25
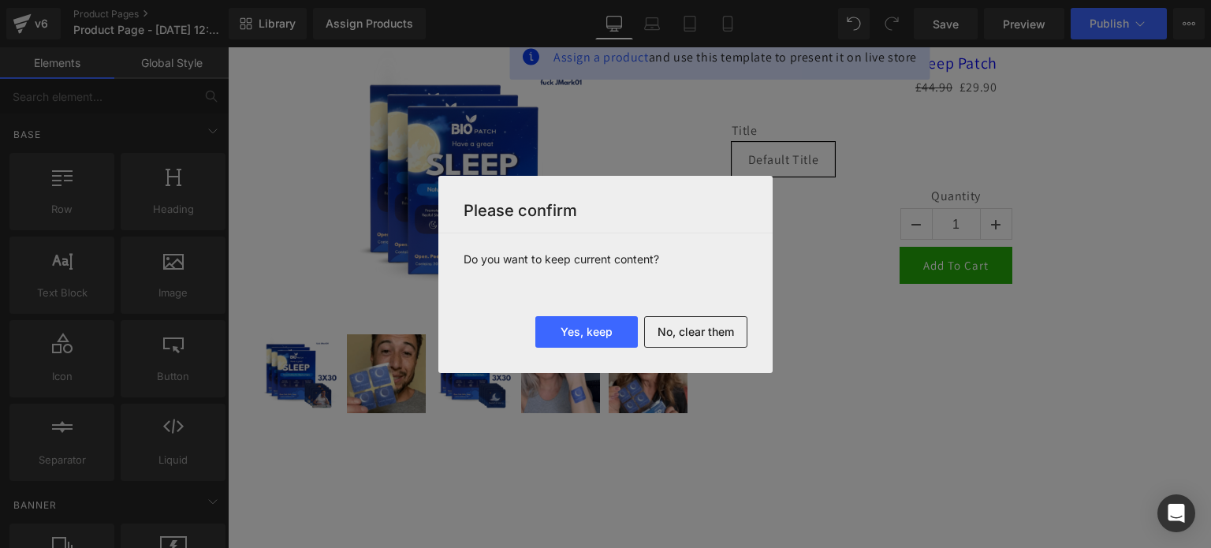
scroll to position [79, 0]
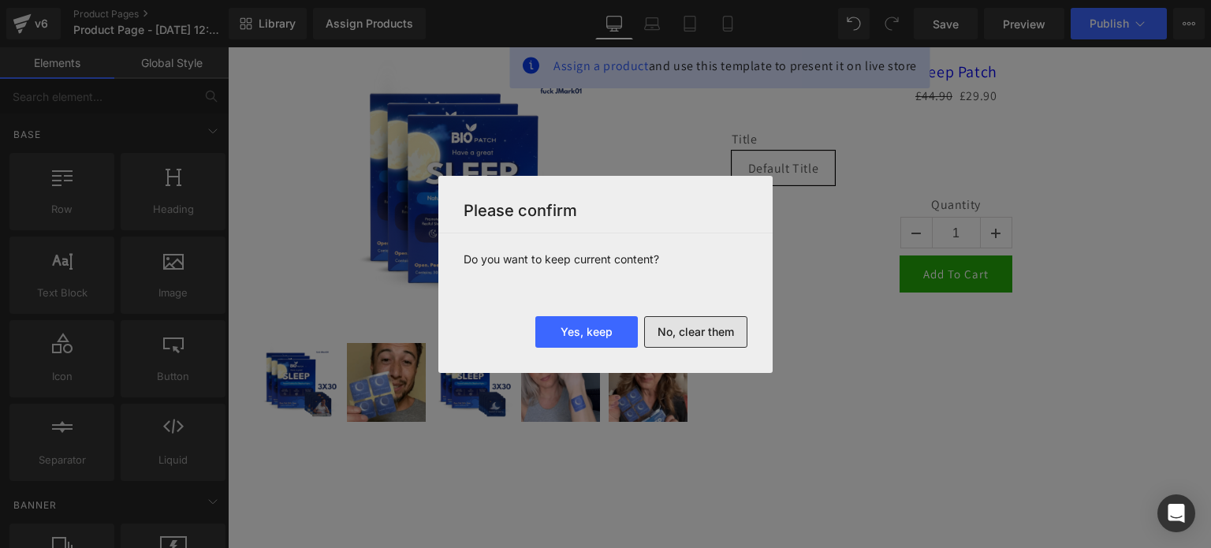
click at [699, 338] on button "No, clear them" at bounding box center [695, 332] width 103 height 32
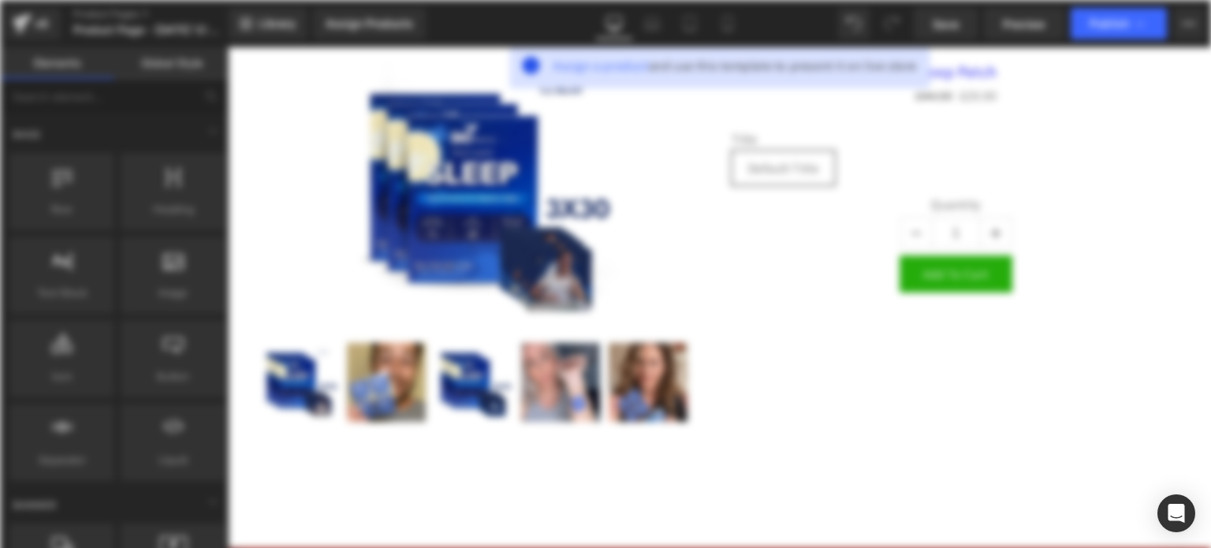
scroll to position [0, 0]
